Goal: Transaction & Acquisition: Subscribe to service/newsletter

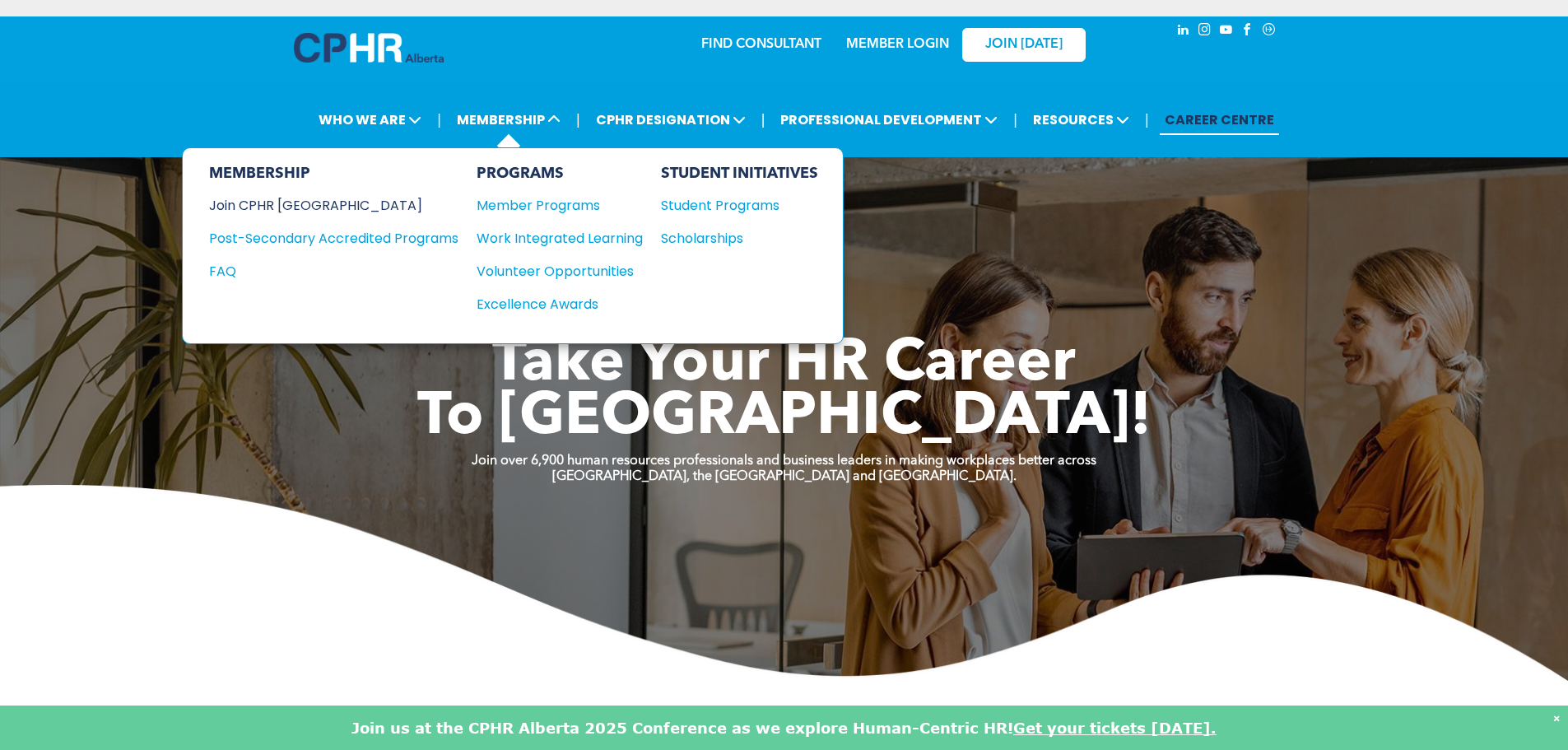
click at [303, 209] on div "Join CPHR [GEOGRAPHIC_DATA]" at bounding box center [321, 205] width 225 height 21
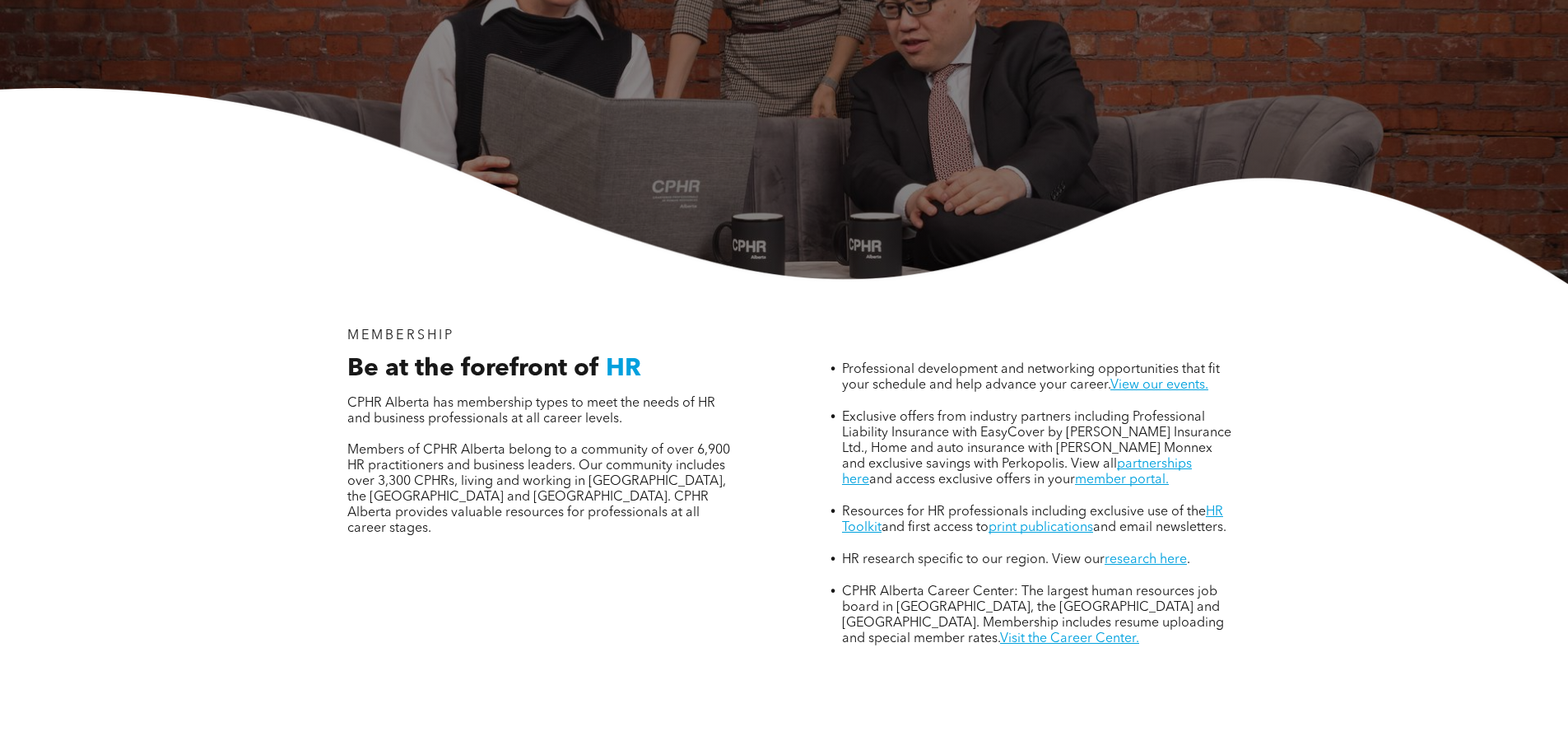
scroll to position [412, 0]
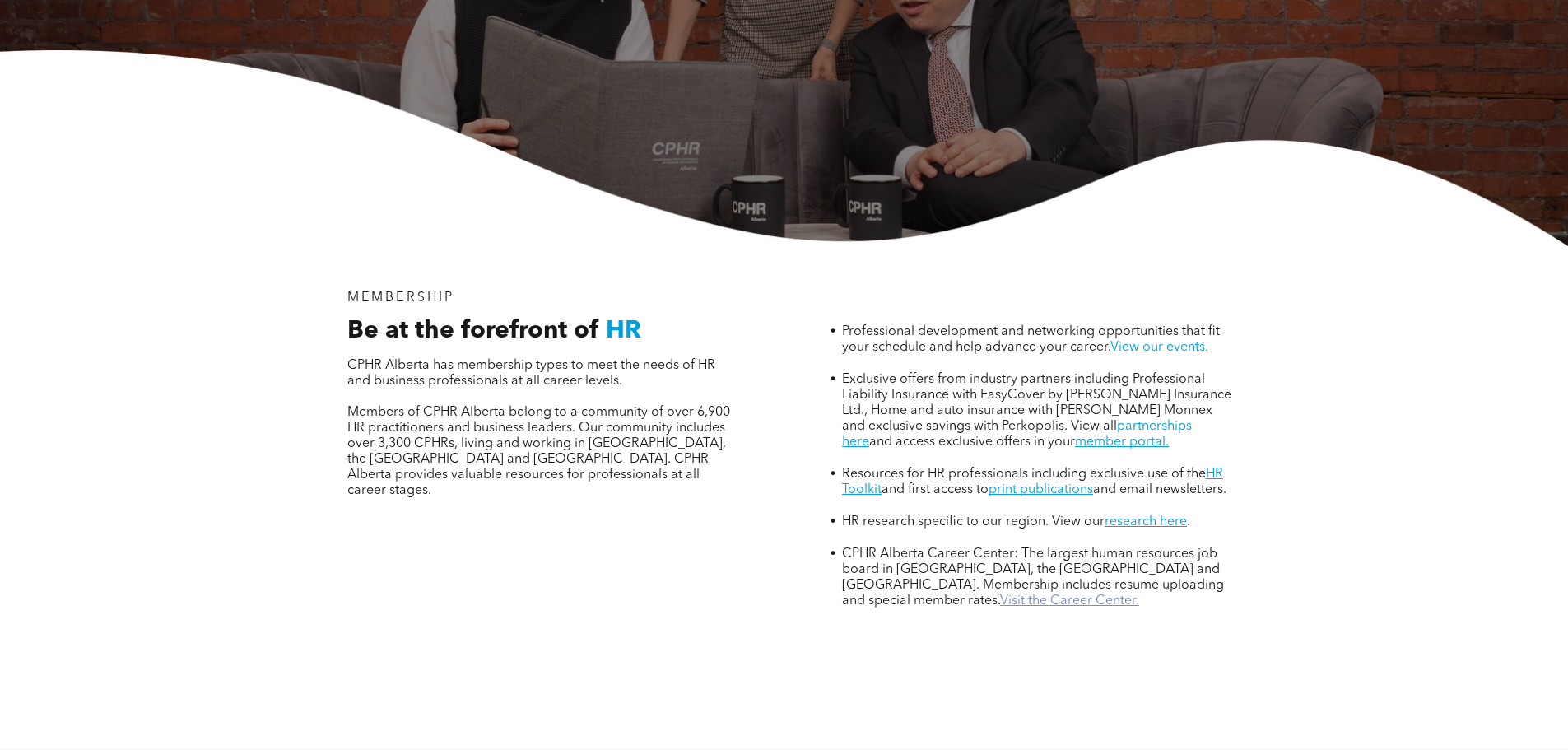
click at [999, 594] on link "Visit the Career Center." at bounding box center [1069, 601] width 139 height 13
click at [1154, 420] on link "partnerships here" at bounding box center [1017, 435] width 350 height 29
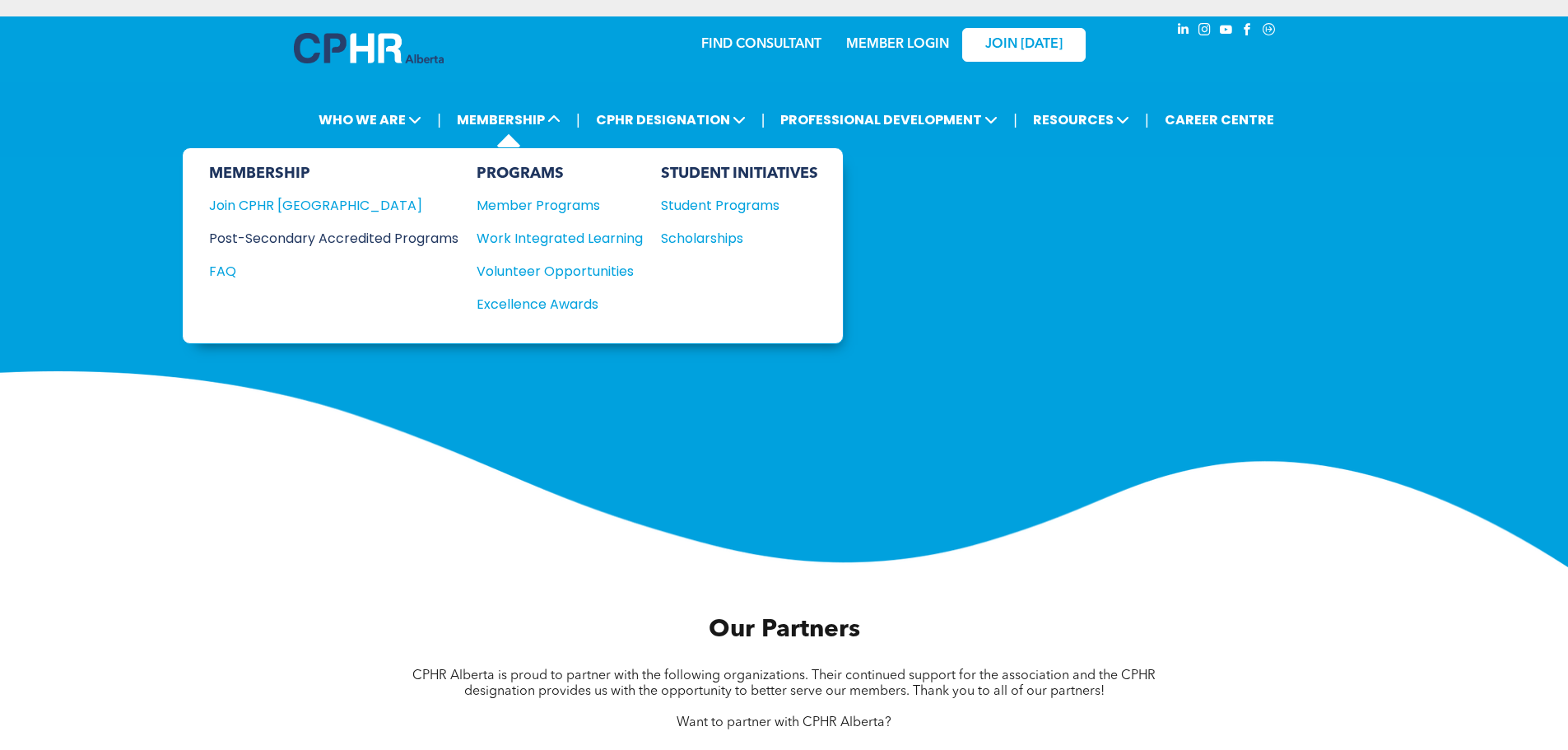
click at [410, 242] on div "Post-Secondary Accredited Programs" at bounding box center [321, 238] width 225 height 21
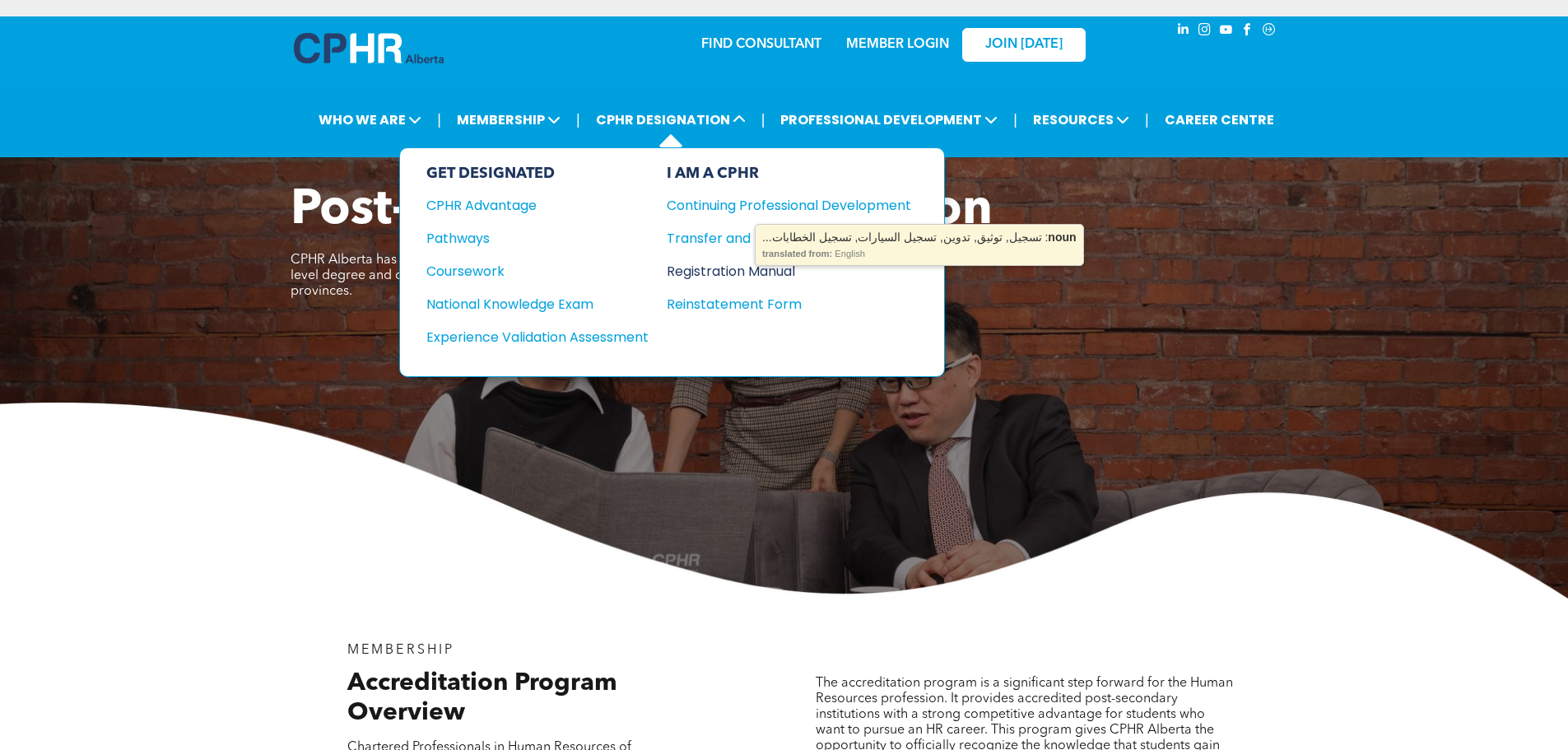
click at [747, 272] on div "Registration Manual" at bounding box center [776, 271] width 220 height 21
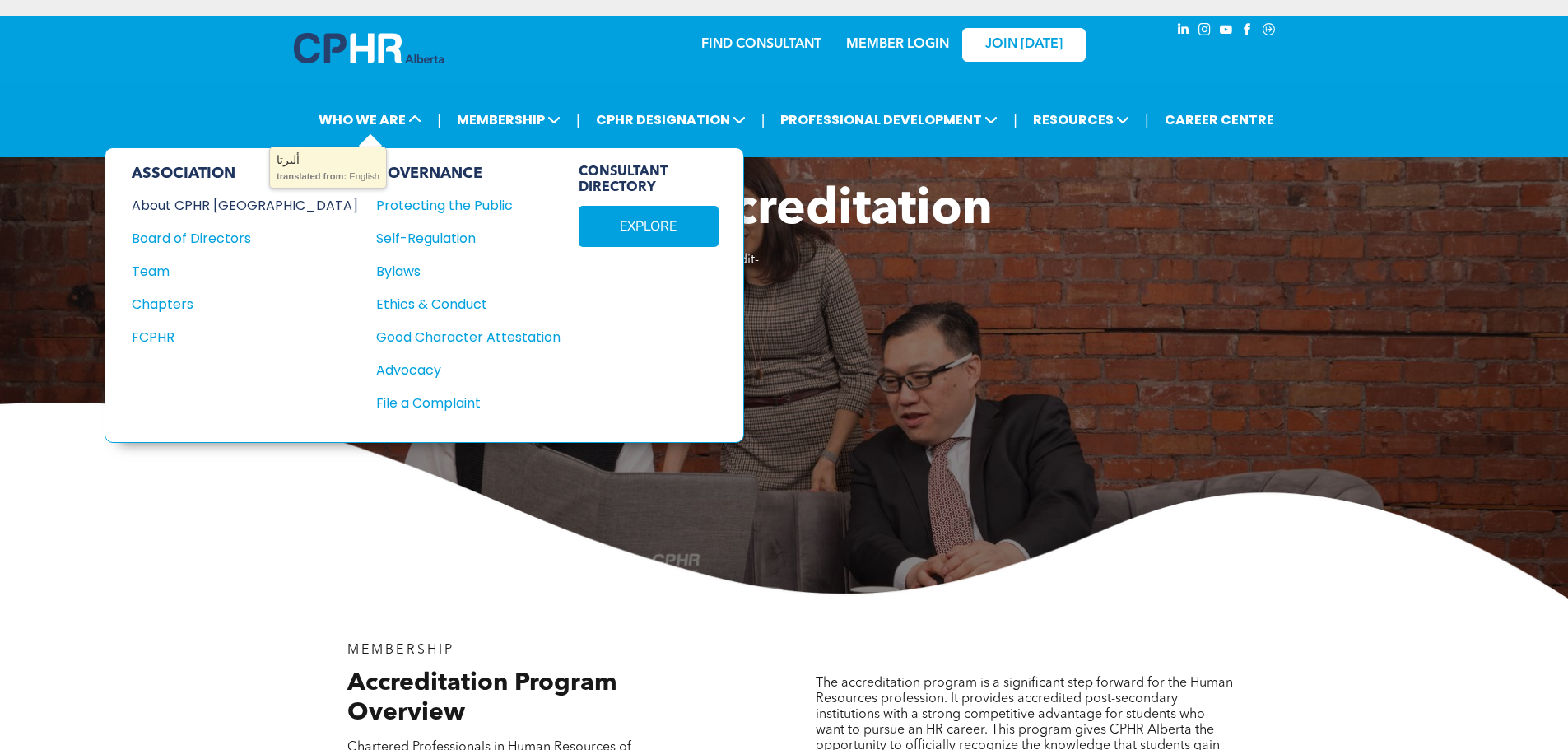
click at [260, 197] on div "About CPHR [GEOGRAPHIC_DATA]" at bounding box center [234, 205] width 204 height 21
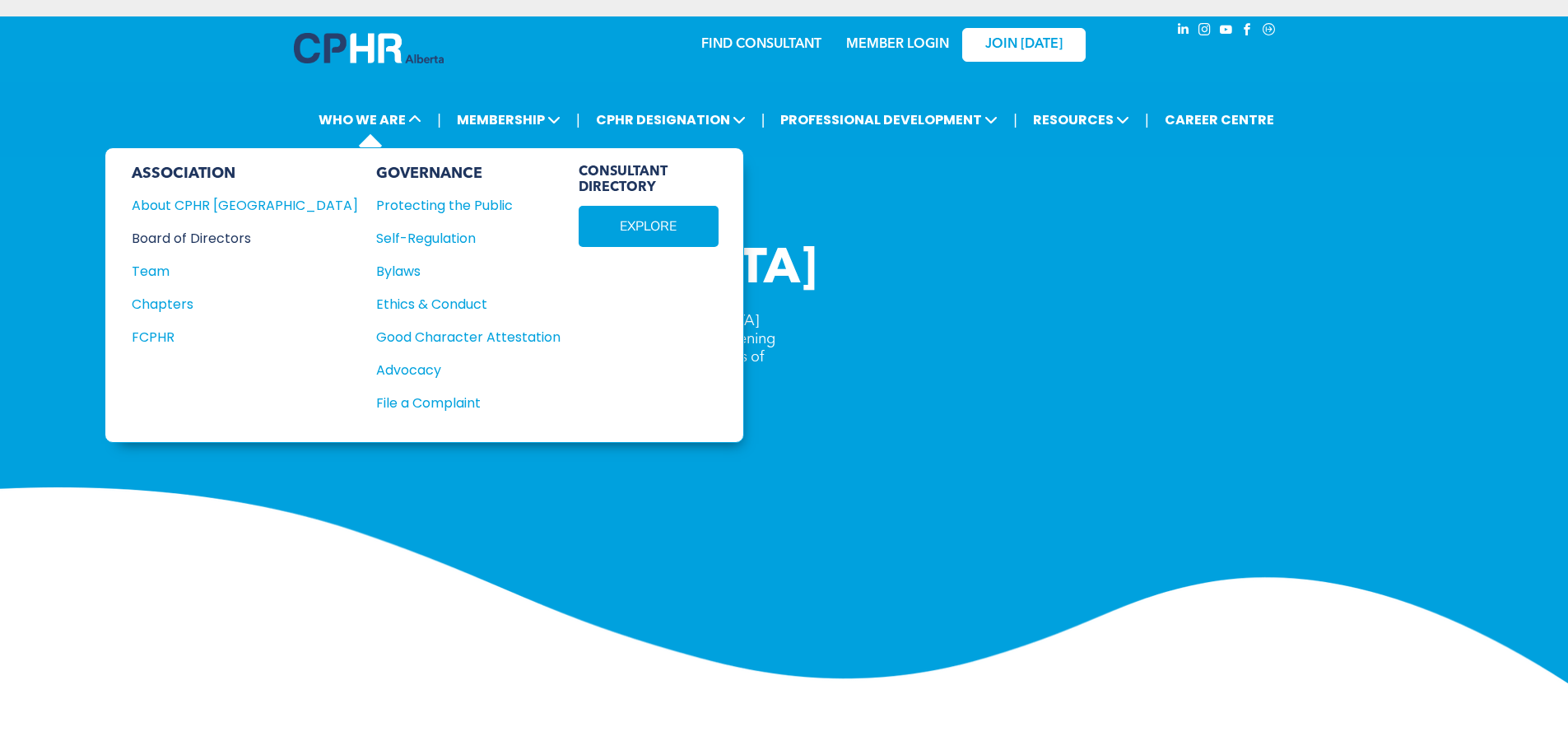
click at [213, 242] on div "Board of Directors" at bounding box center [234, 238] width 204 height 21
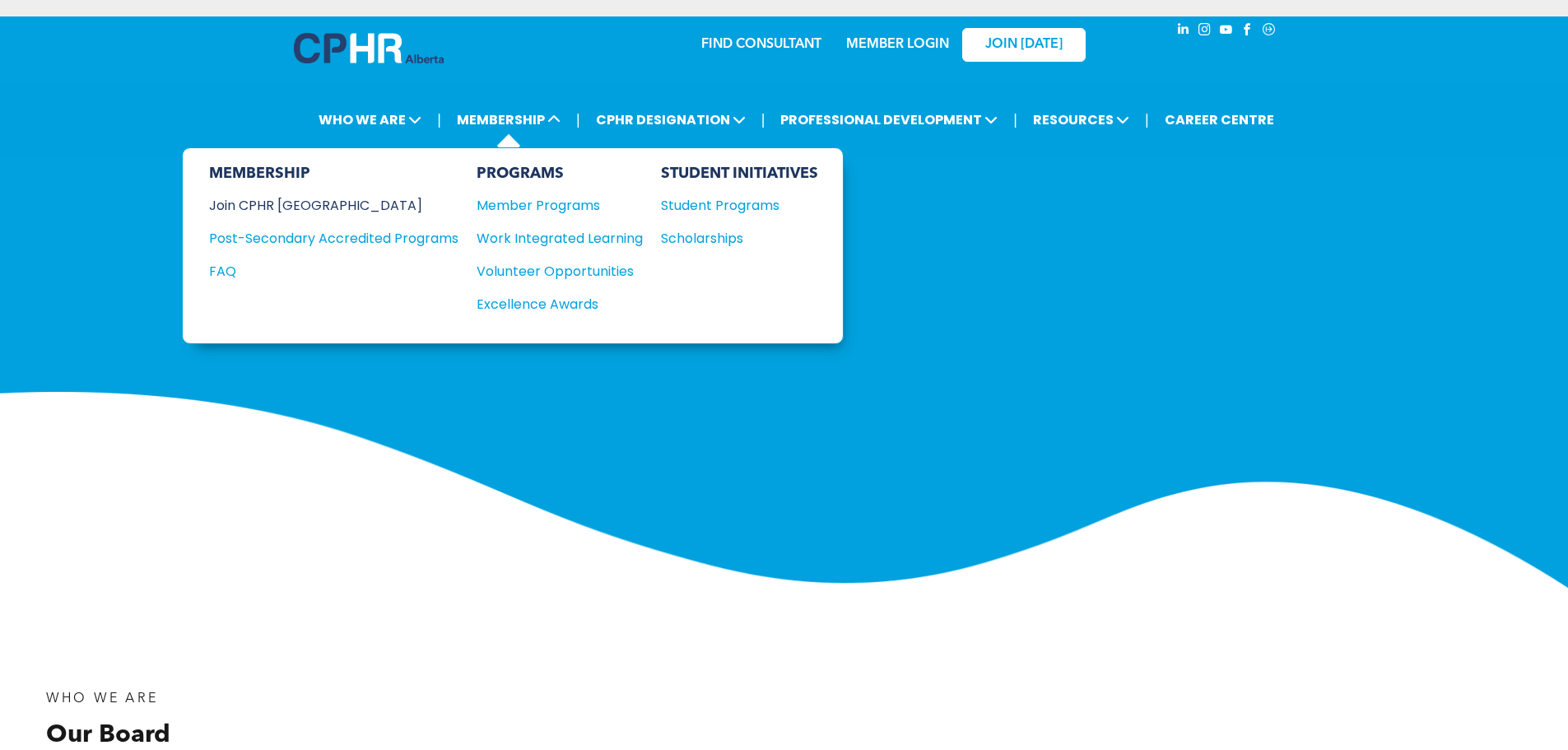
click at [241, 200] on div "Join CPHR [GEOGRAPHIC_DATA]" at bounding box center [321, 205] width 225 height 21
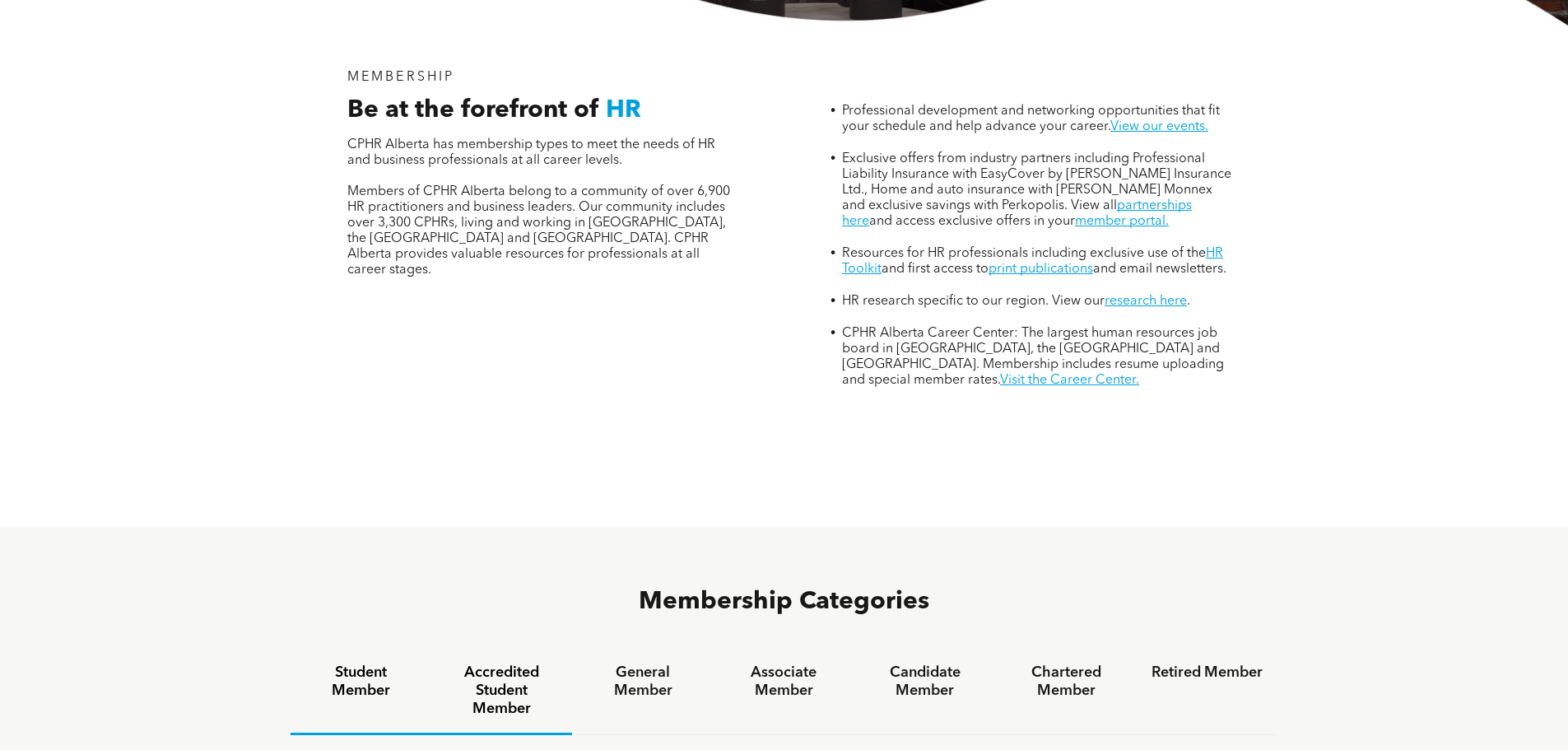
scroll to position [576, 0]
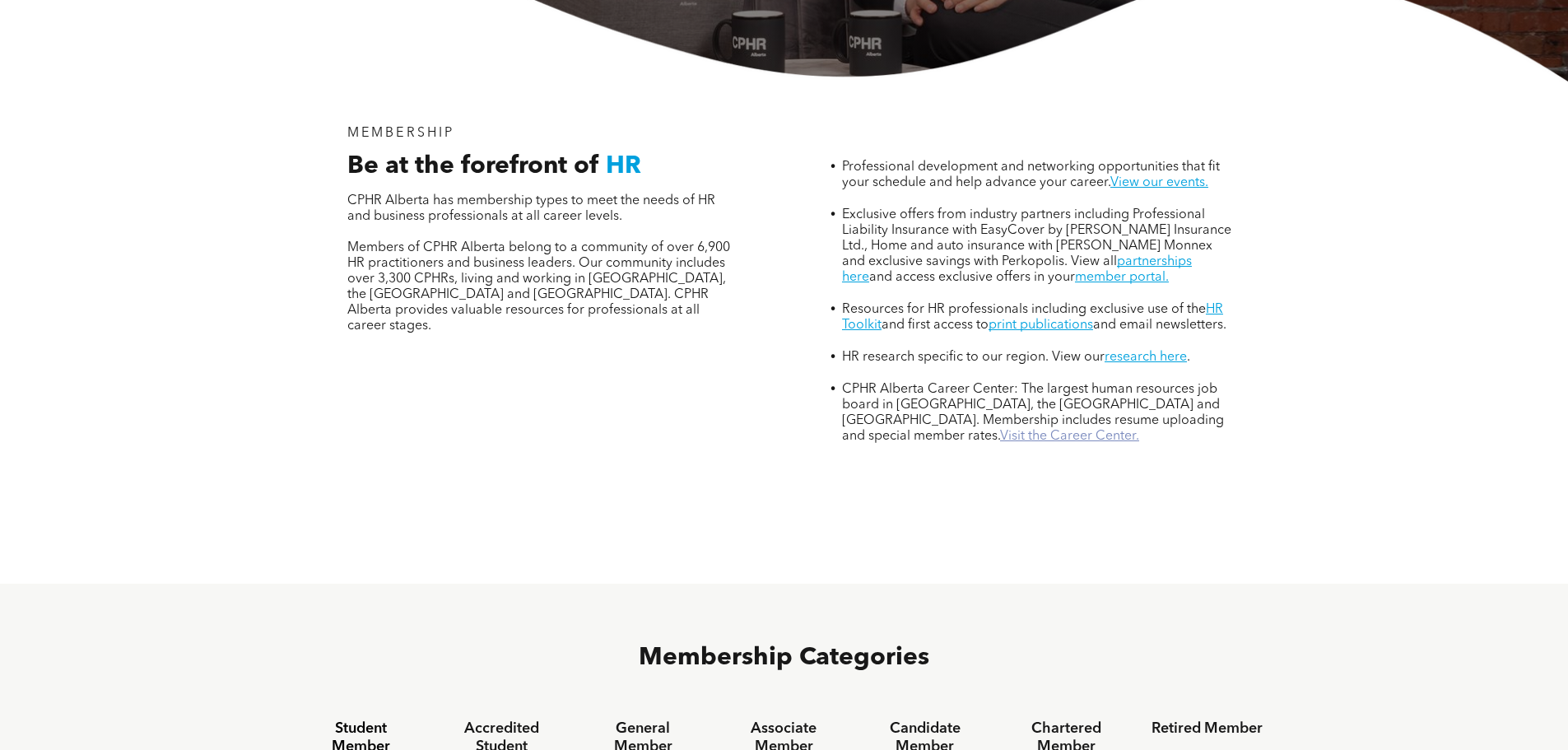
click at [999, 429] on link "Visit the Career Center." at bounding box center [1069, 436] width 139 height 13
drag, startPoint x: 1129, startPoint y: 208, endPoint x: 1084, endPoint y: 214, distance: 45.4
click at [1092, 214] on li "Exclusive offers from industry partners including Professional Liability Insura…" at bounding box center [1037, 254] width 391 height 95
drag, startPoint x: 1019, startPoint y: 200, endPoint x: 1115, endPoint y: 204, distance: 96.1
click at [1115, 207] on li "Exclusive offers from industry partners including Professional Liability Insura…" at bounding box center [1037, 254] width 391 height 95
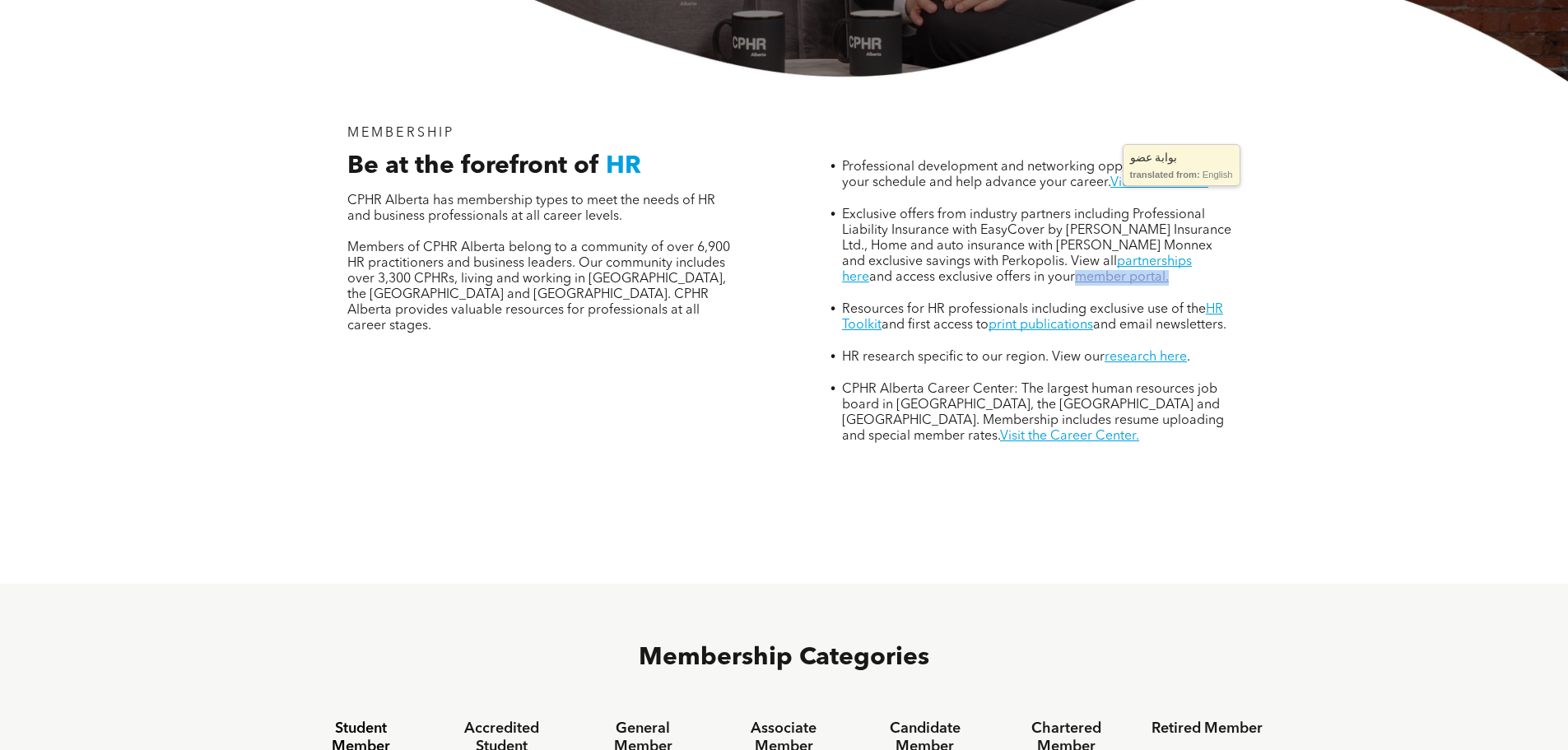
click at [1092, 271] on link "member portal." at bounding box center [1122, 277] width 94 height 13
click at [1103, 468] on div "MEMBERSHIP Be at the forefront of HR CPHR Alberta has membership types to meet …" at bounding box center [784, 332] width 988 height 502
click at [1156, 351] on link "research here" at bounding box center [1145, 357] width 82 height 13
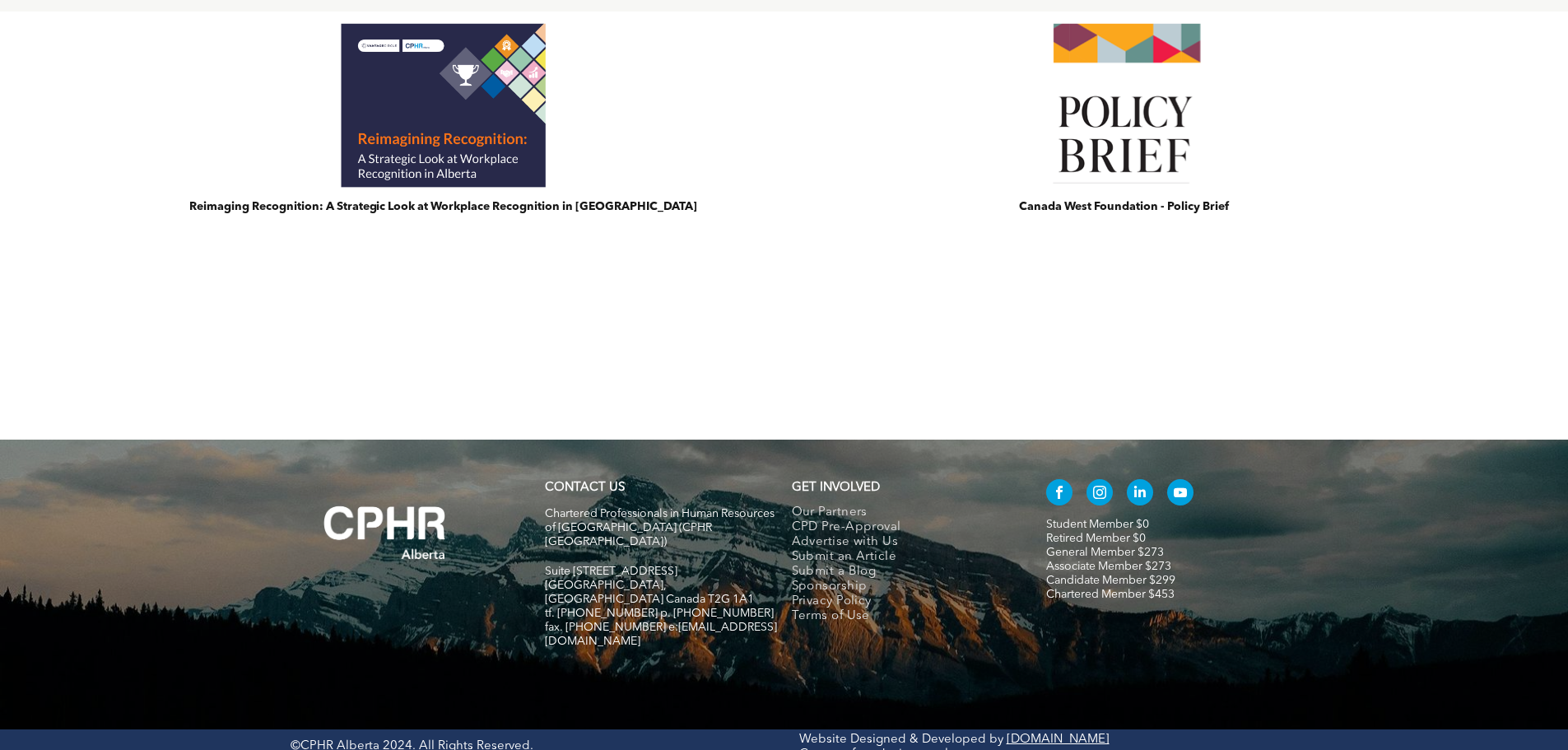
scroll to position [1399, 0]
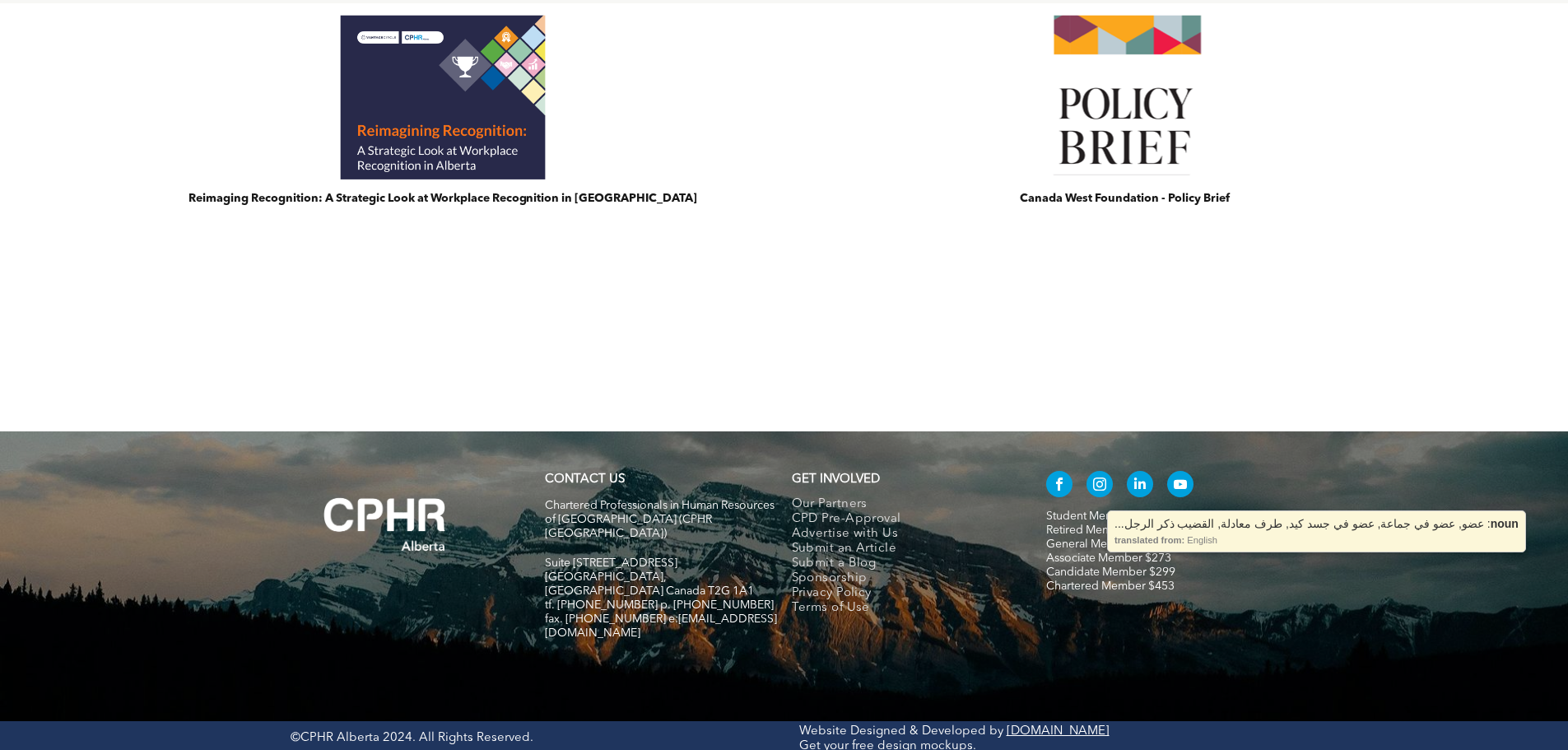
click at [1099, 559] on link "Associate Member $273" at bounding box center [1108, 558] width 125 height 12
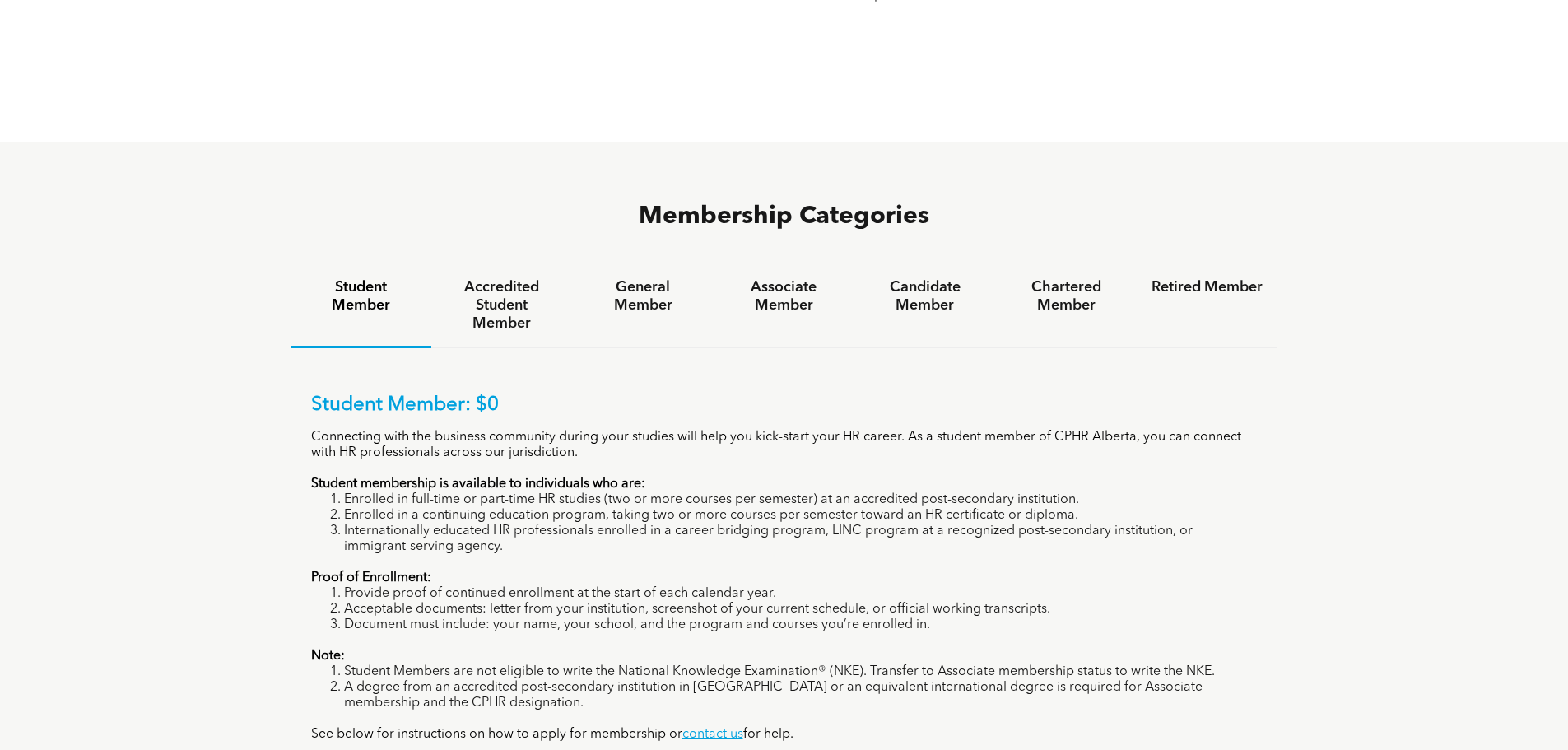
scroll to position [988, 0]
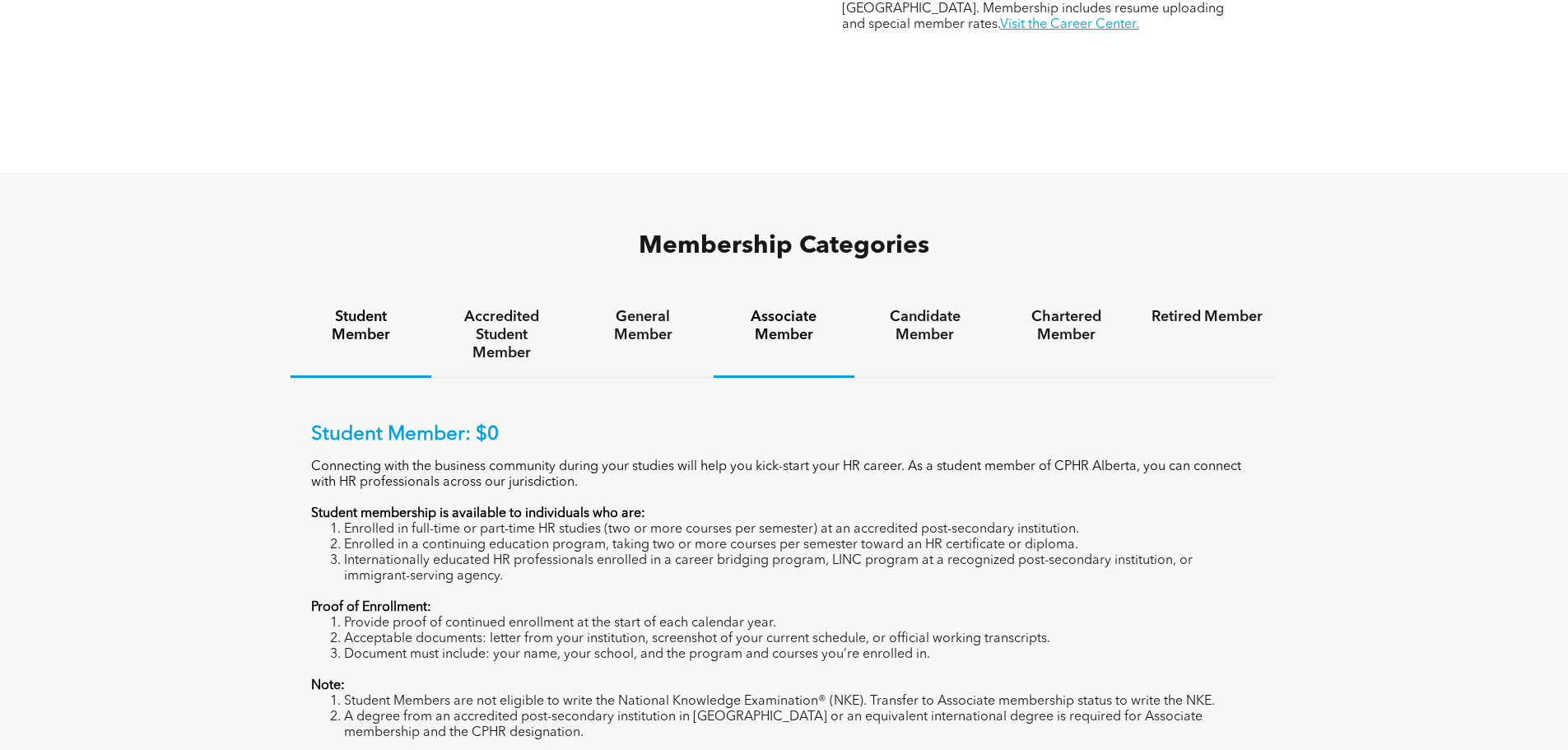
click at [778, 293] on div "Associate Member" at bounding box center [784, 335] width 140 height 85
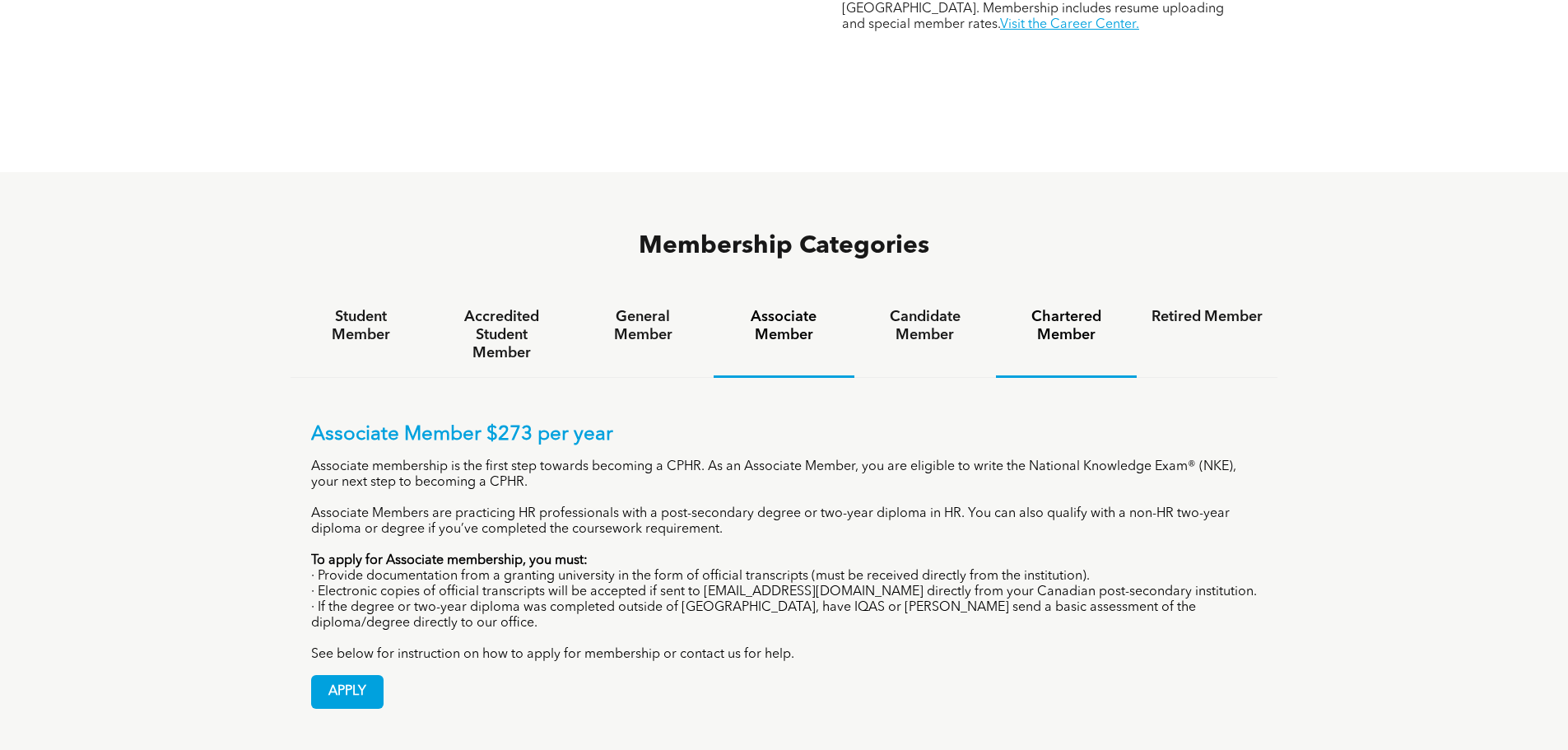
click at [1027, 308] on h4 "Chartered Member" at bounding box center [1066, 326] width 111 height 36
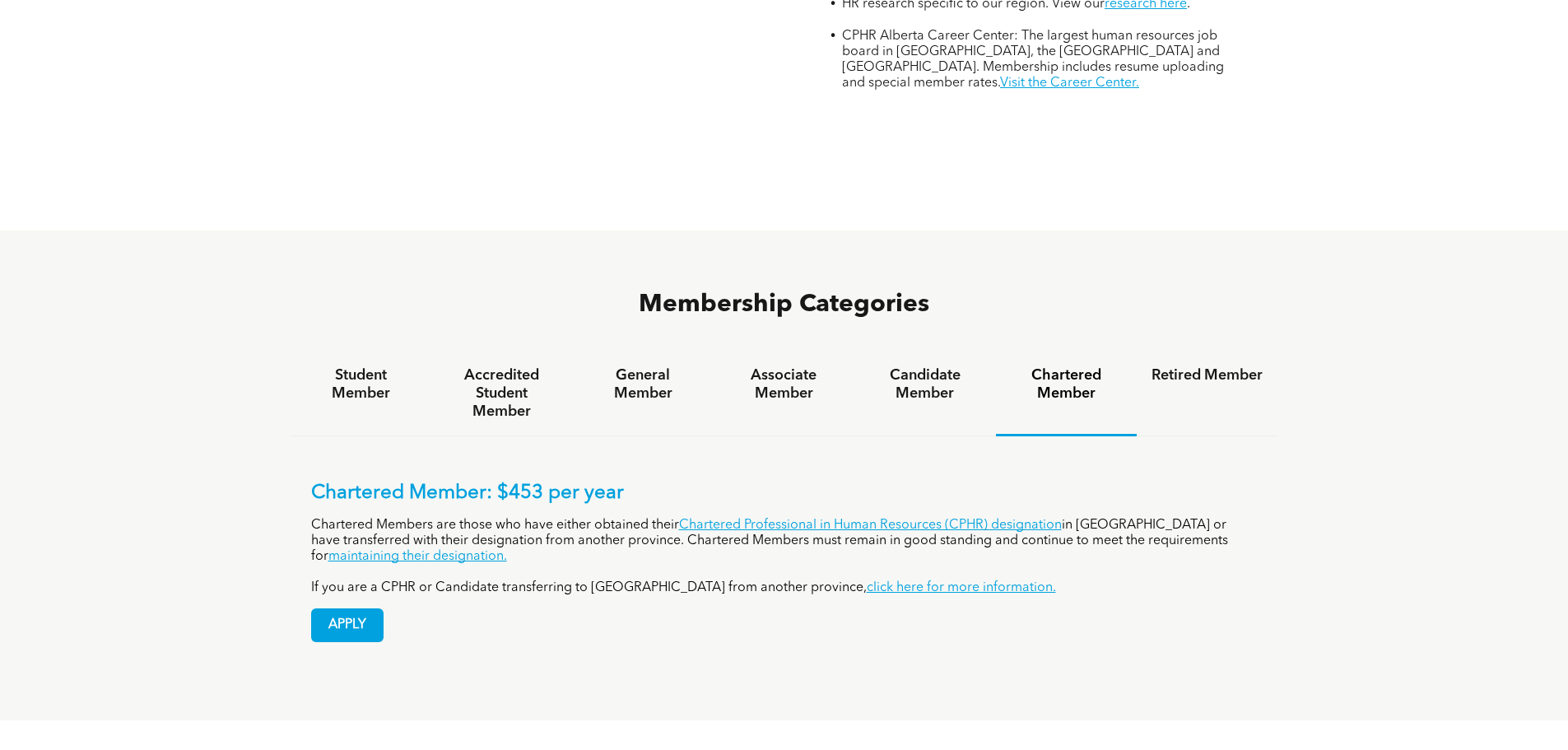
scroll to position [906, 0]
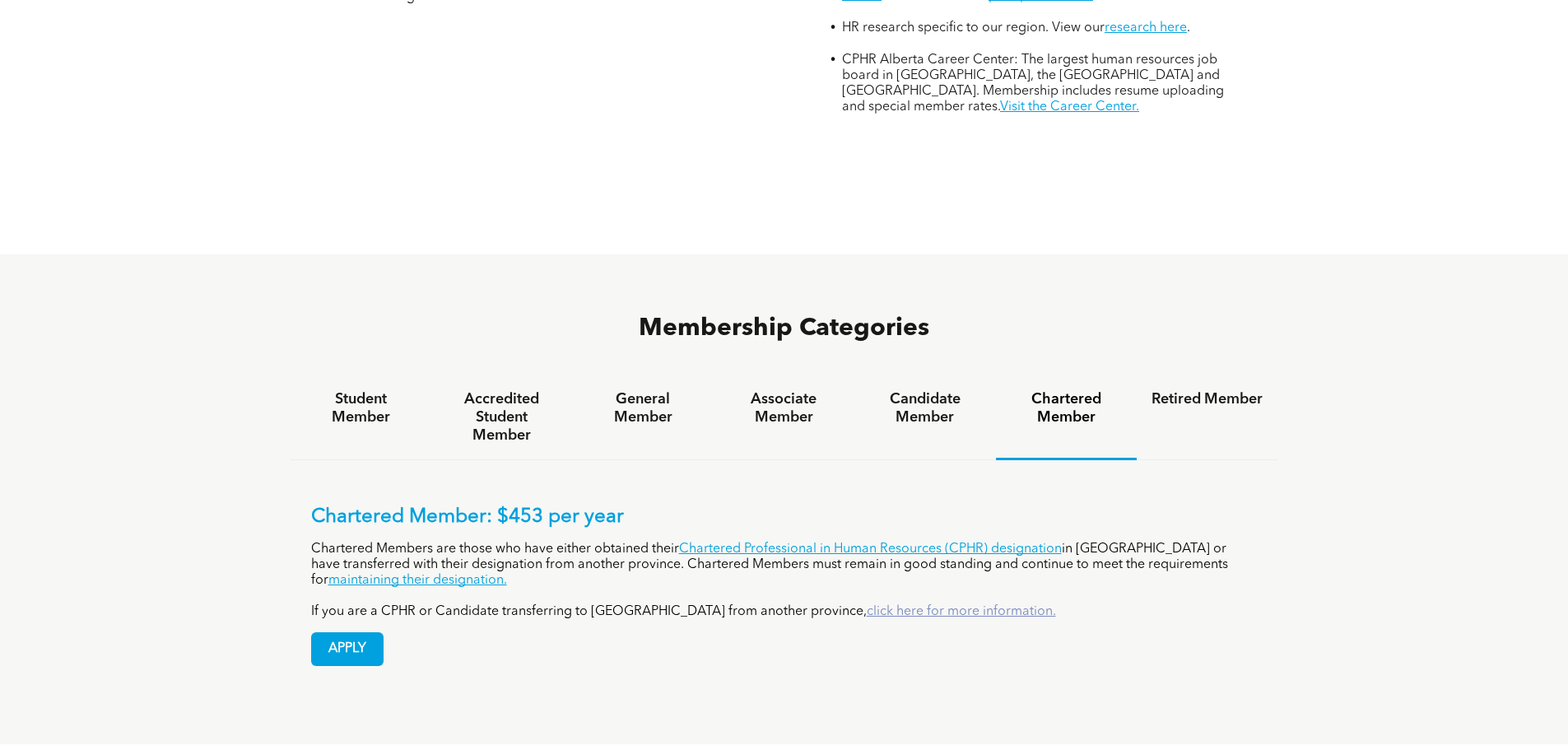
click at [866, 605] on link "click here for more information." at bounding box center [961, 611] width 190 height 13
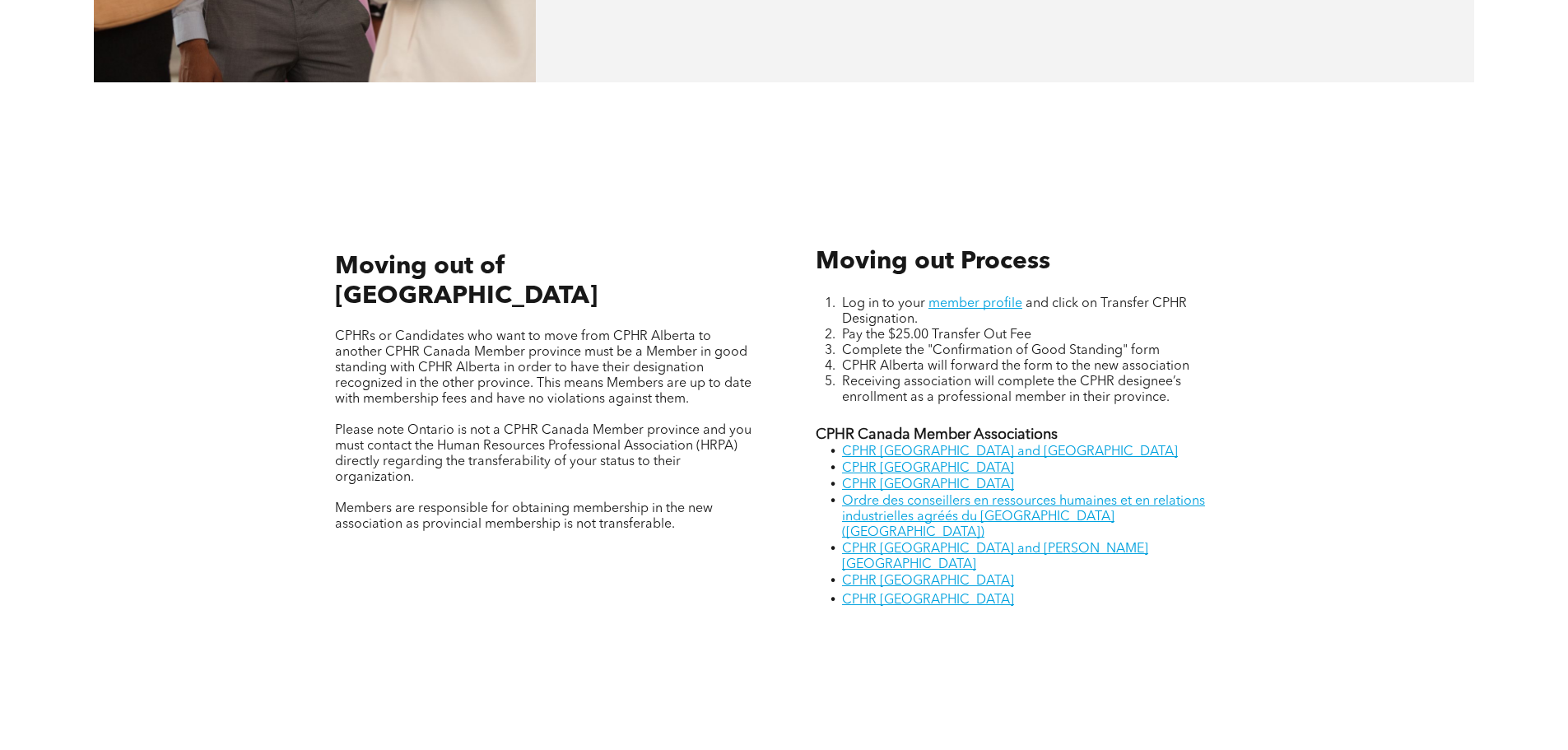
scroll to position [1235, 0]
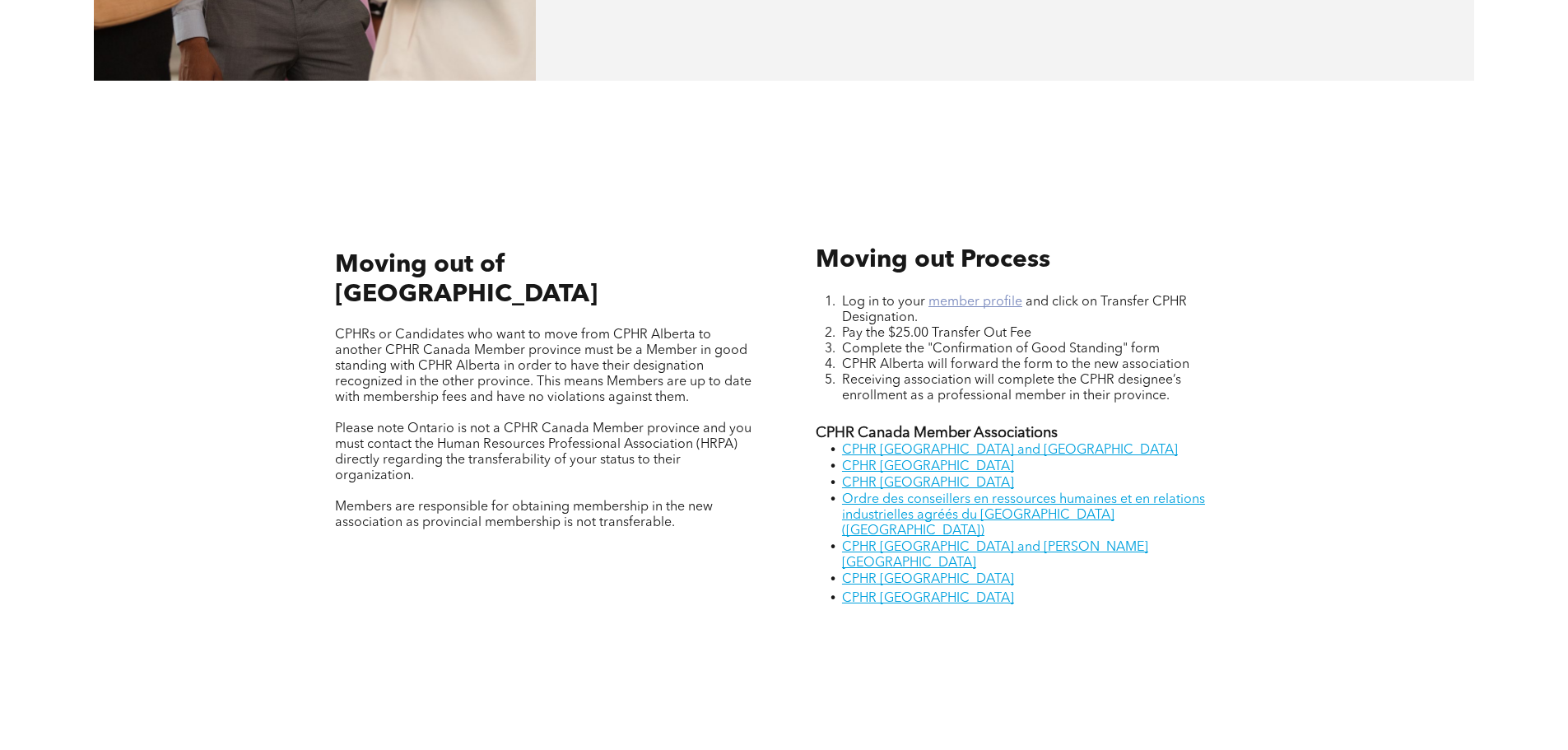
click at [978, 309] on link "member profile" at bounding box center [975, 302] width 94 height 13
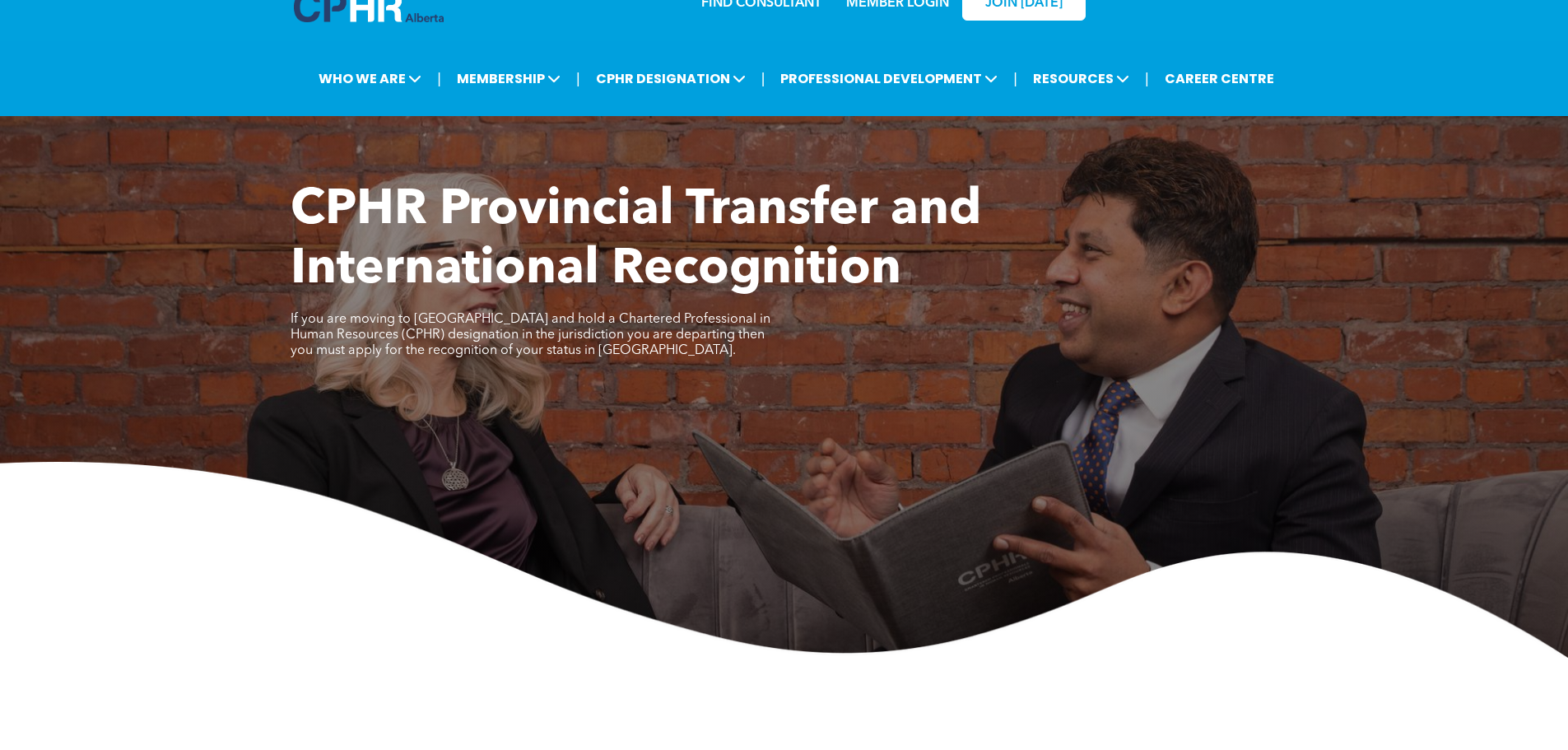
scroll to position [0, 0]
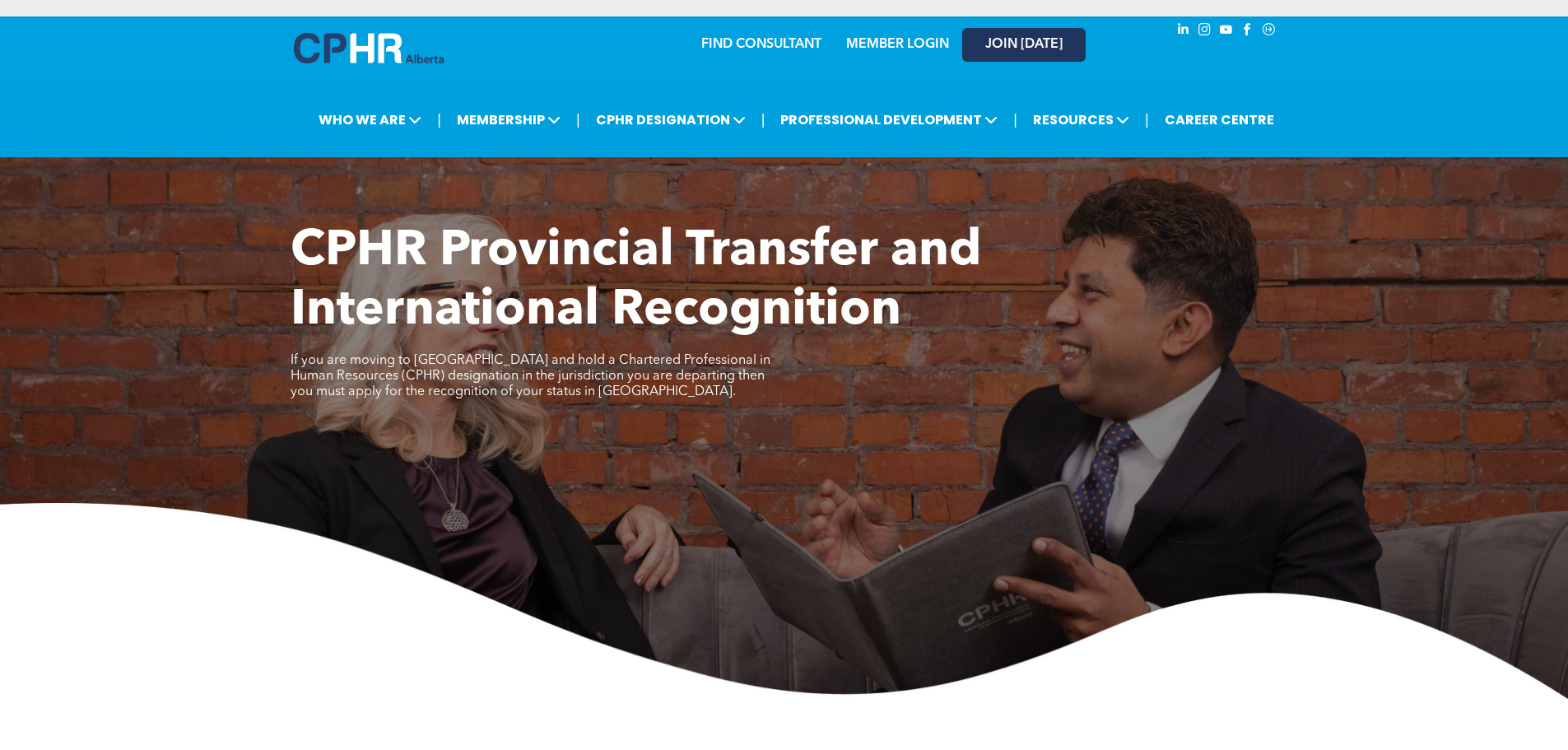
click at [1052, 57] on link "JOIN [DATE]" at bounding box center [1023, 45] width 123 height 34
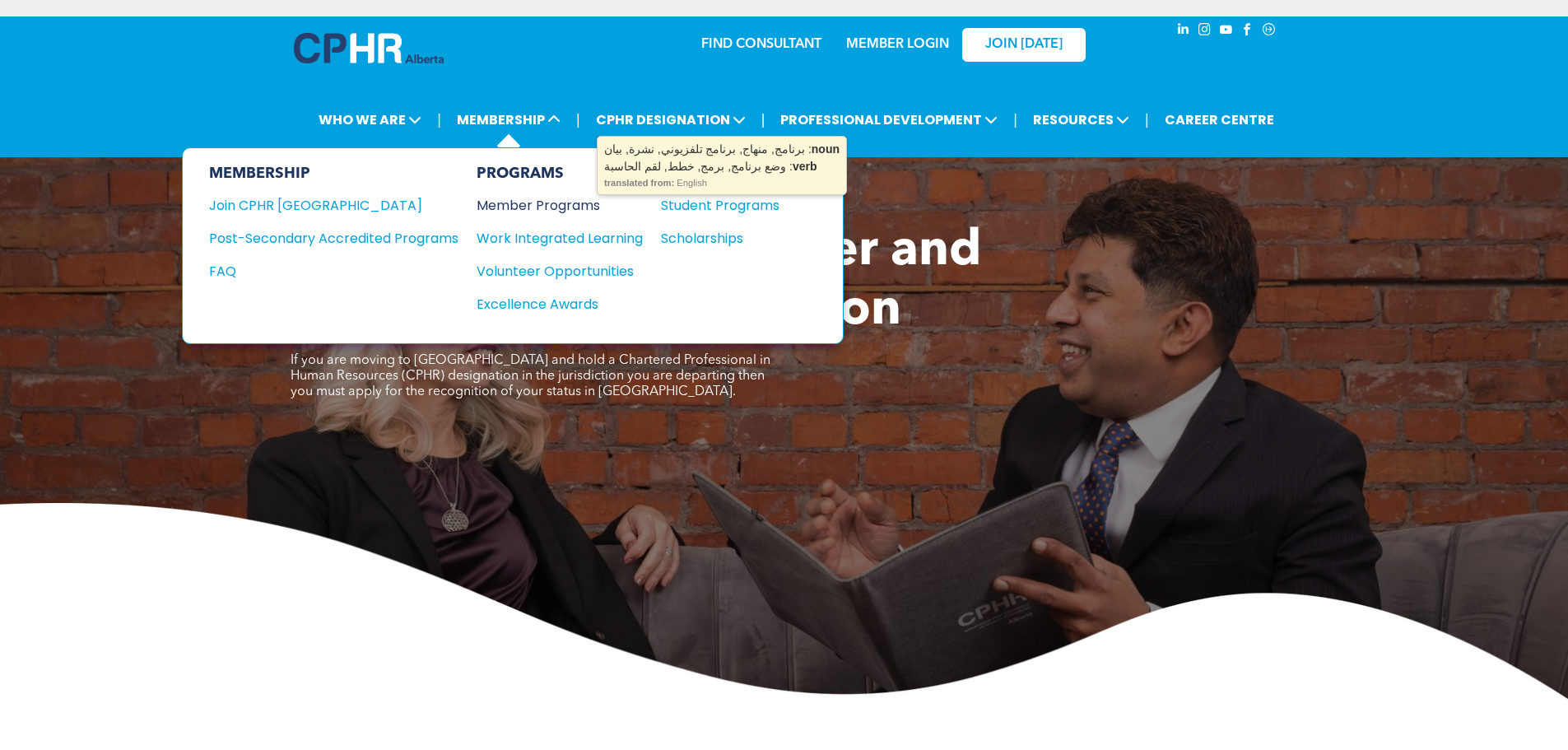
click at [589, 207] on div "Member Programs" at bounding box center [551, 205] width 149 height 21
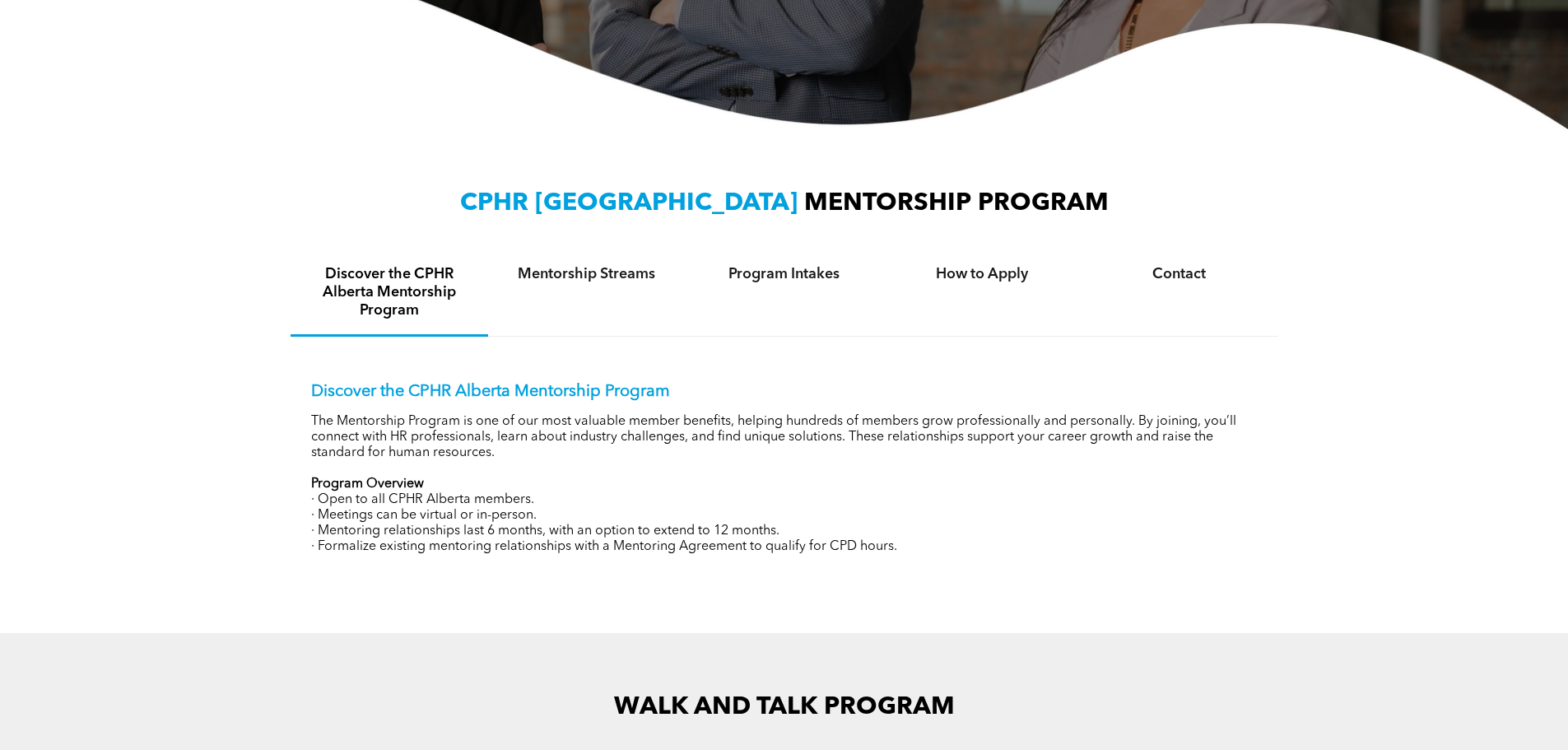
scroll to position [494, 0]
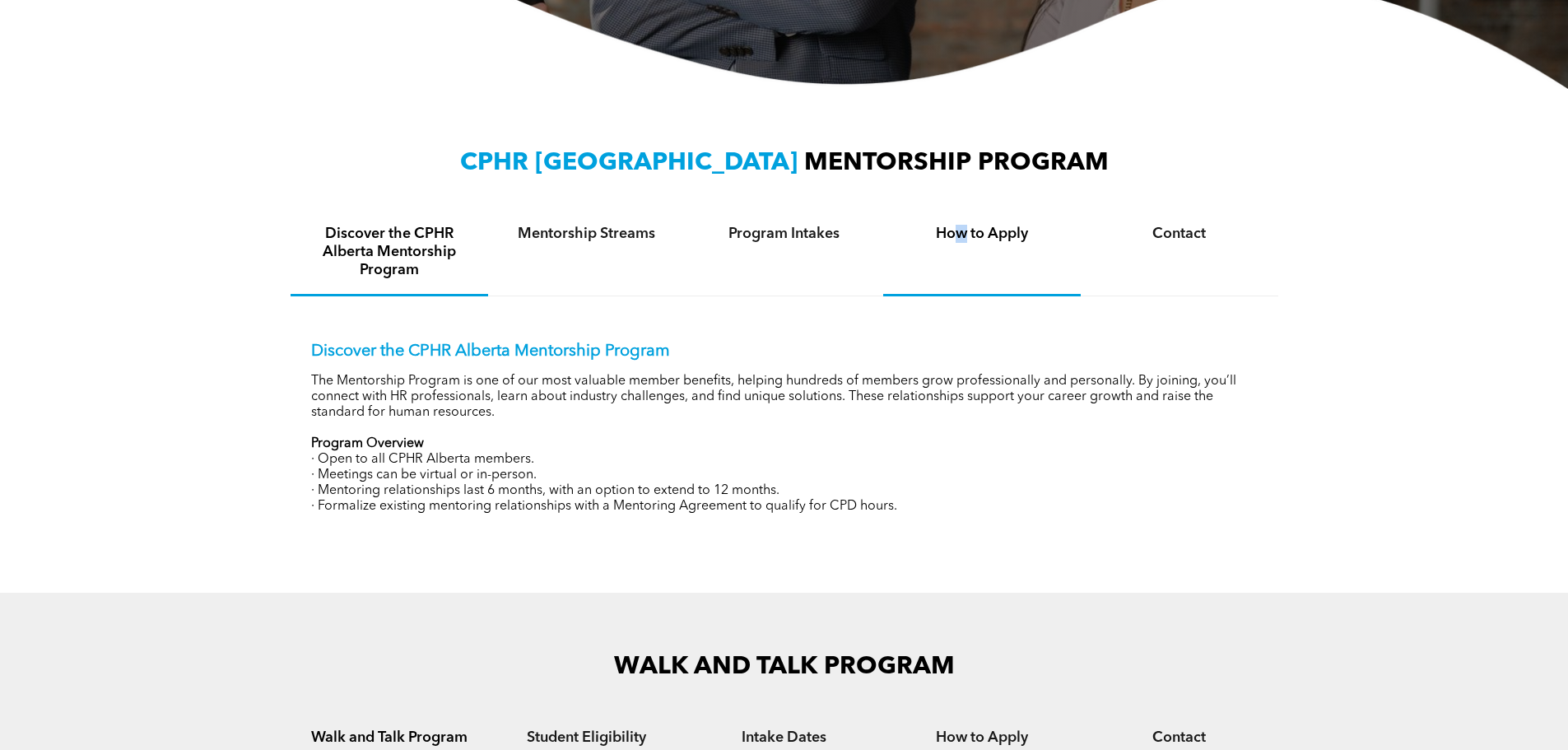
click at [959, 250] on div "How to Apply" at bounding box center [981, 252] width 198 height 87
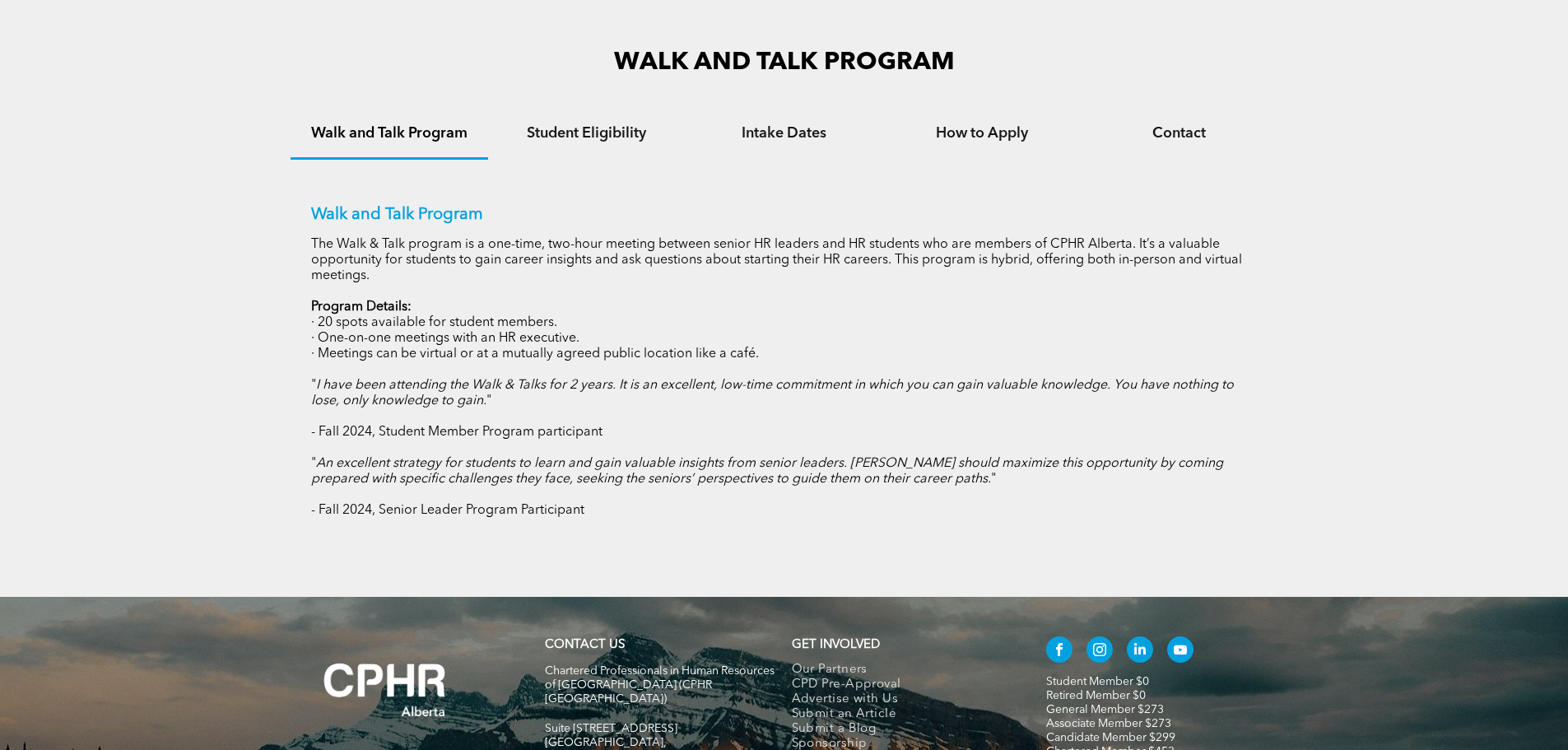
scroll to position [988, 0]
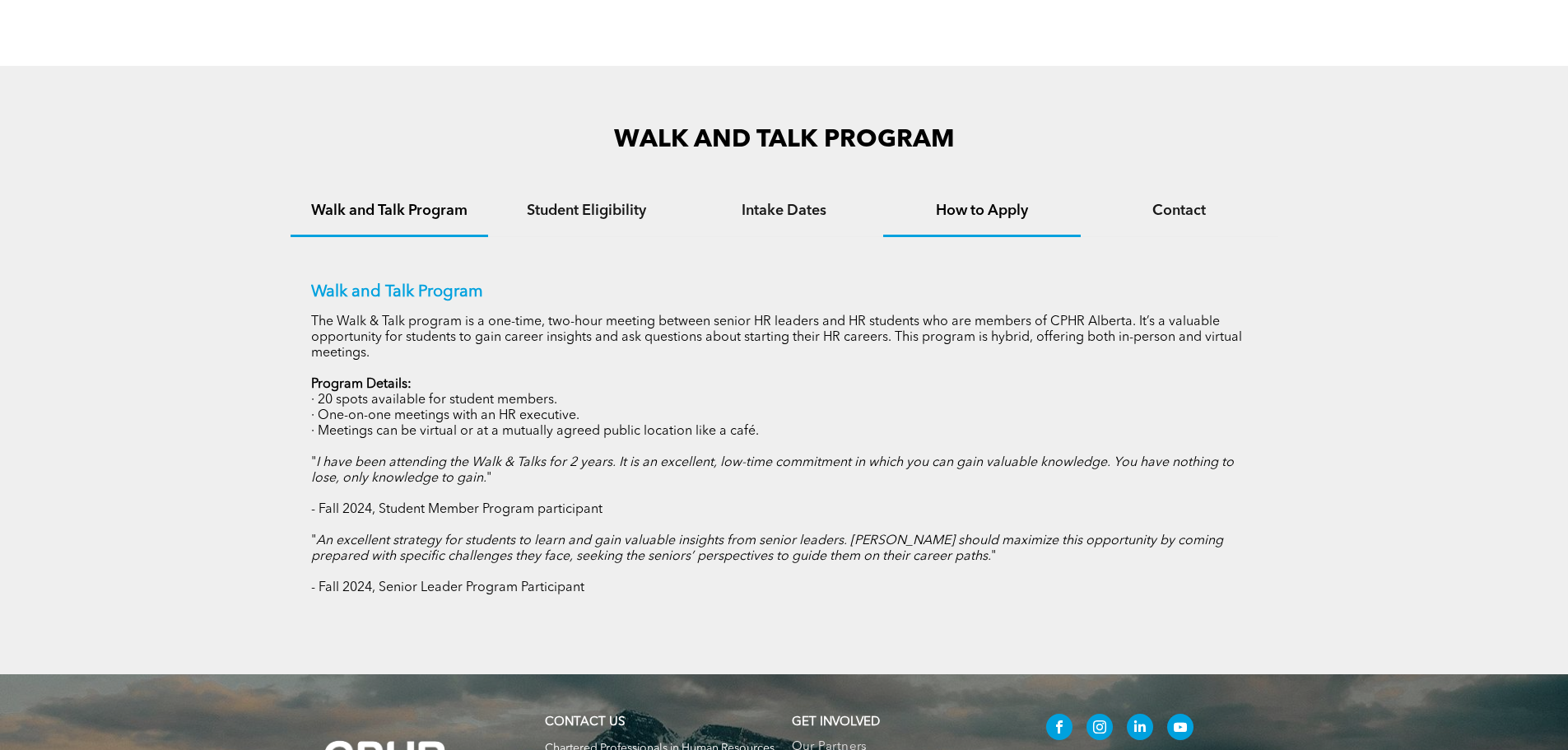
click at [1008, 220] on div "How to Apply" at bounding box center [981, 211] width 198 height 50
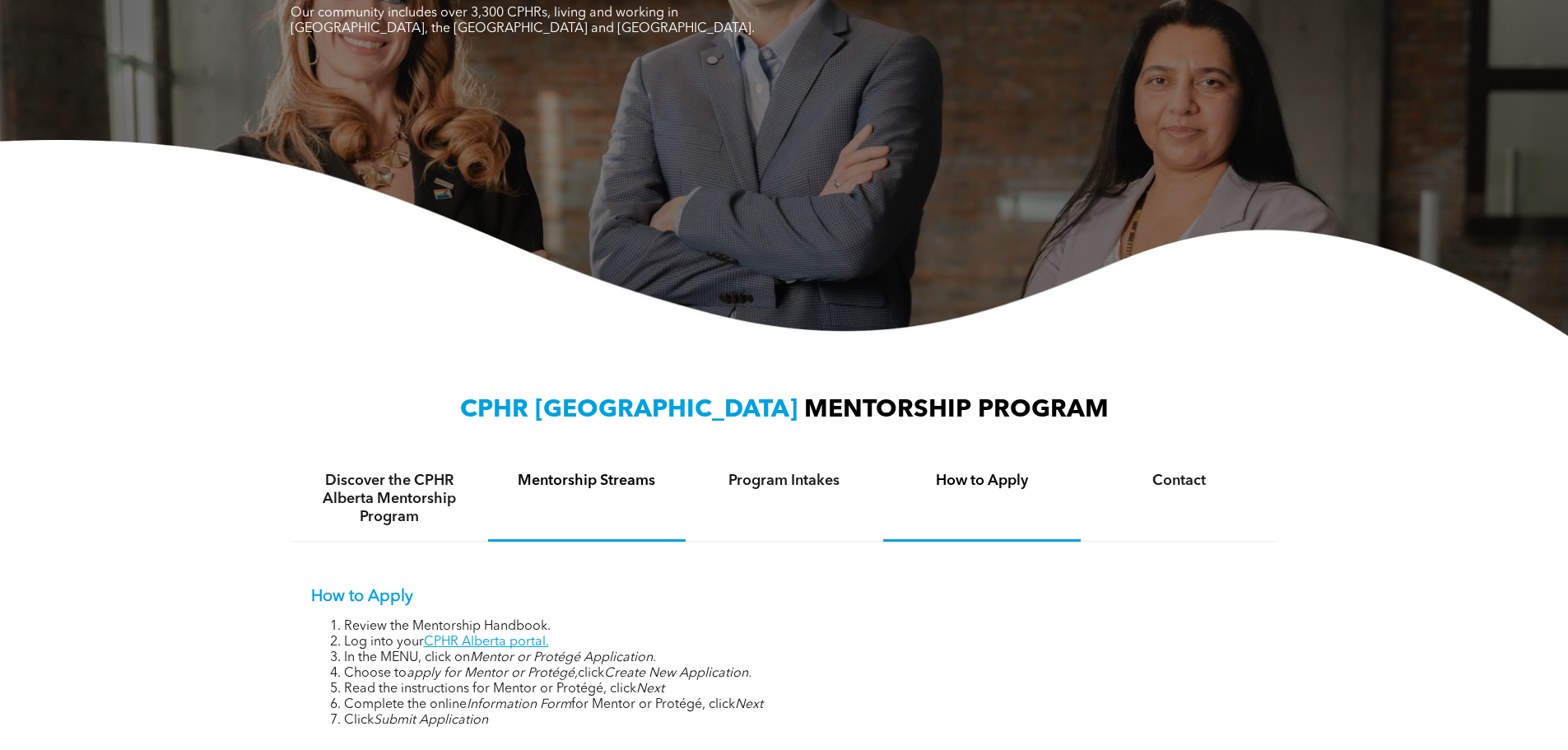
scroll to position [412, 0]
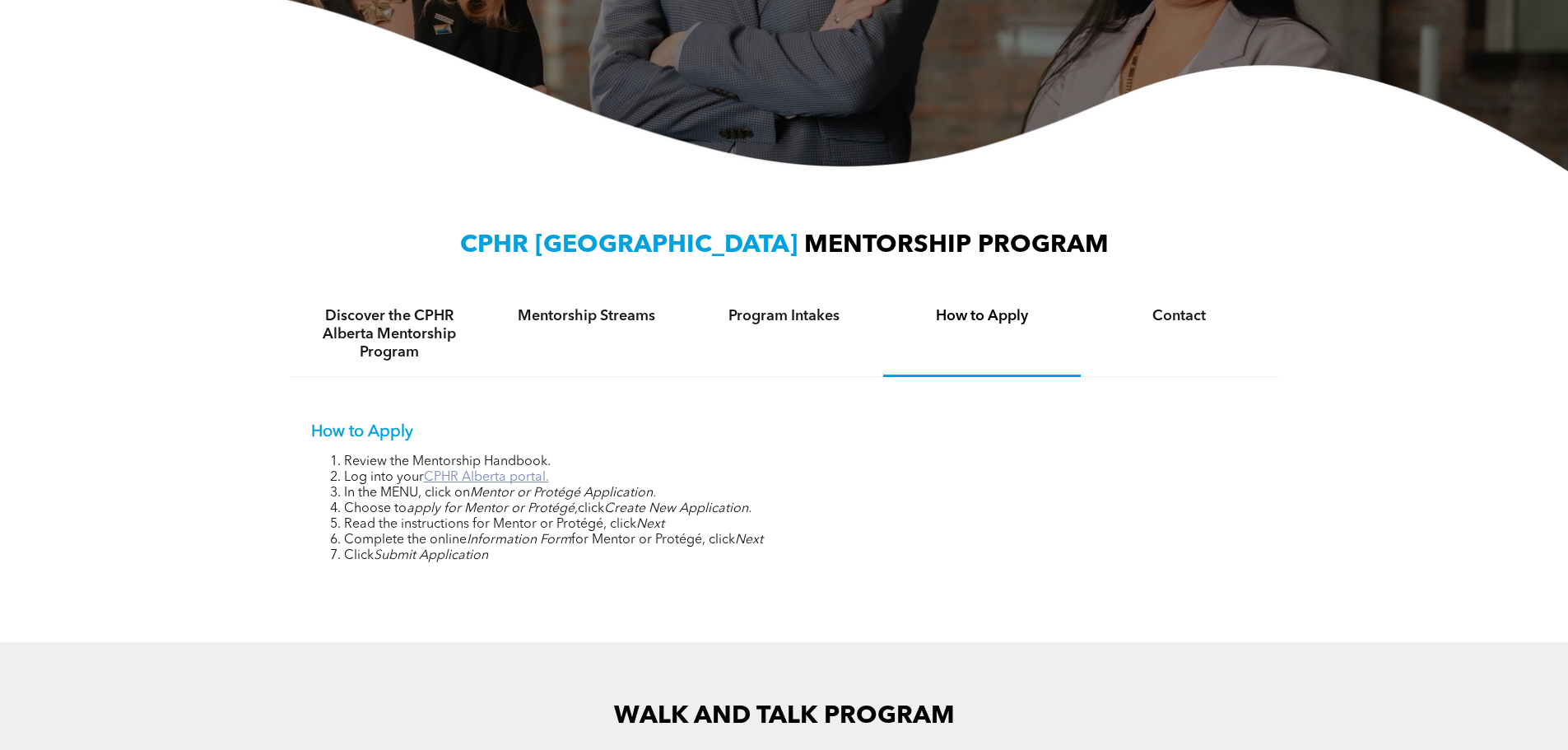
click at [469, 479] on link "CPHR Alberta portal." at bounding box center [486, 478] width 125 height 13
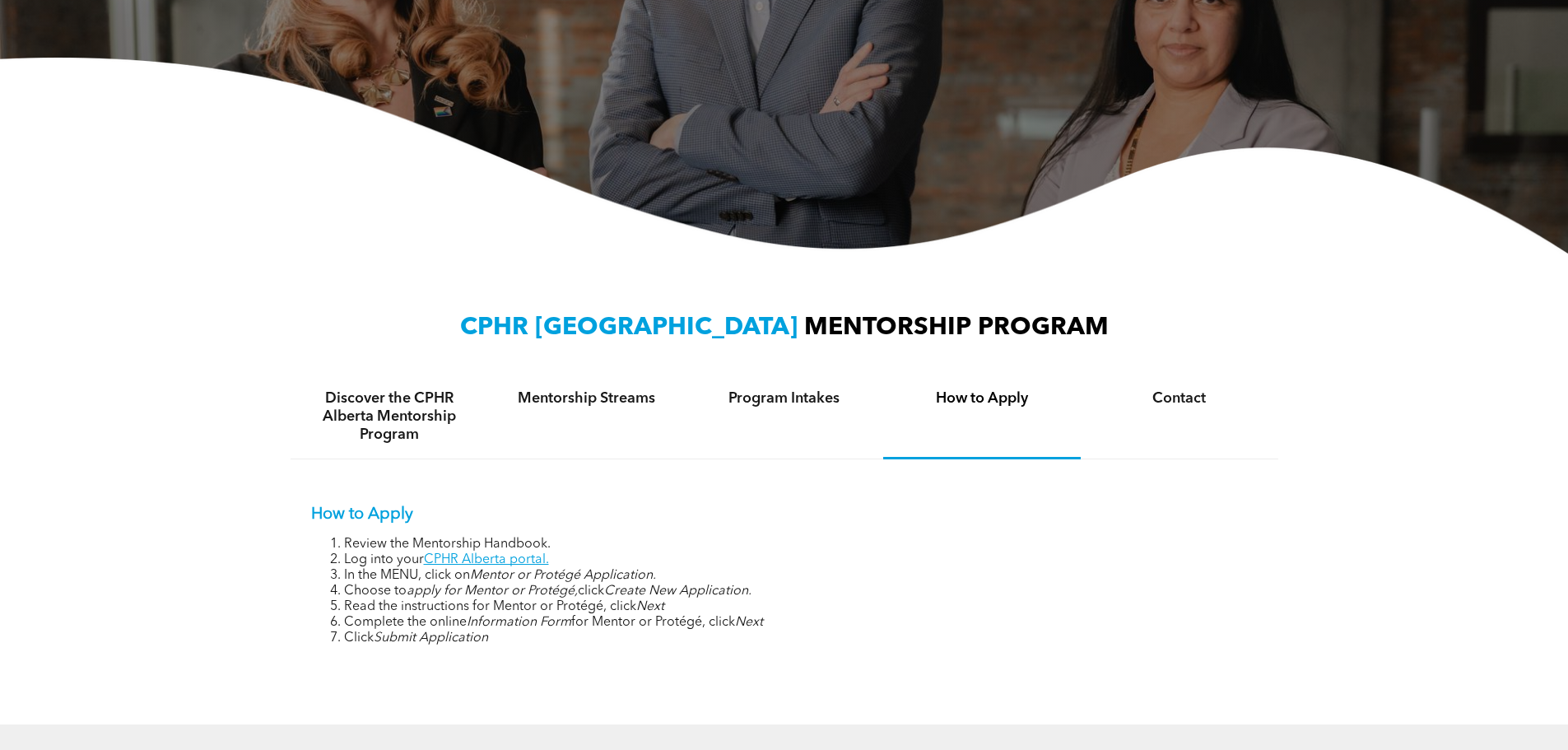
scroll to position [0, 0]
